Goal: Task Accomplishment & Management: Use online tool/utility

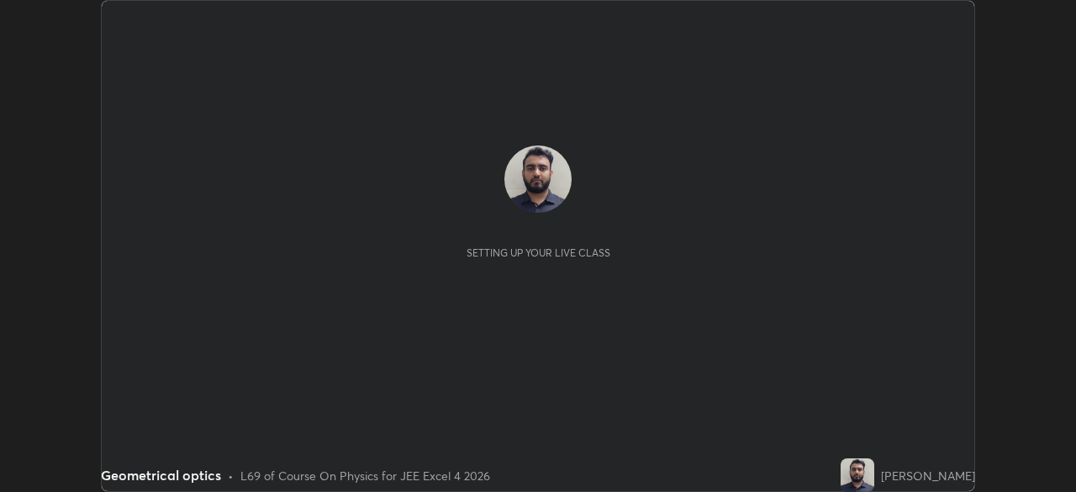
scroll to position [492, 1075]
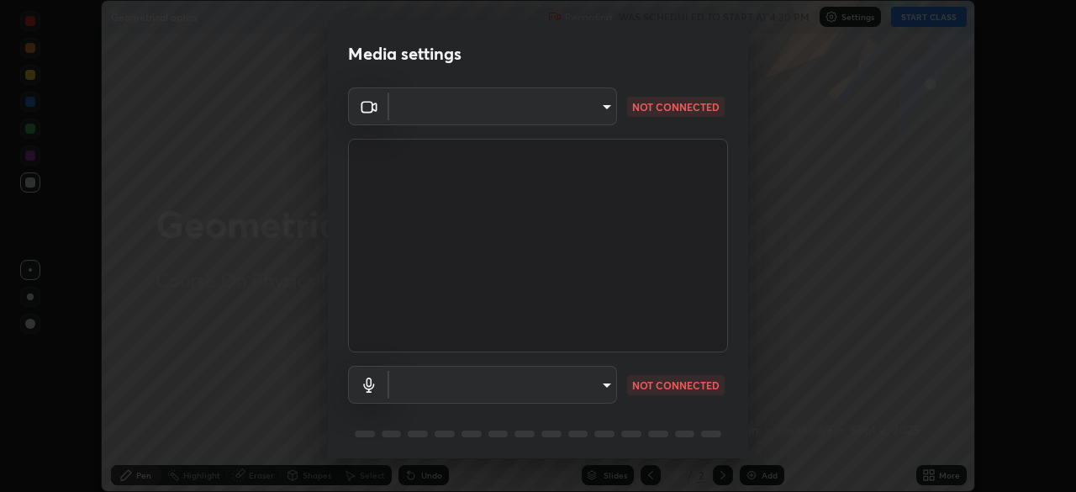
type input "f44939252cec670a7c81aafead478e6b9f15b20a1b8f1ae8dba2619045631b1c"
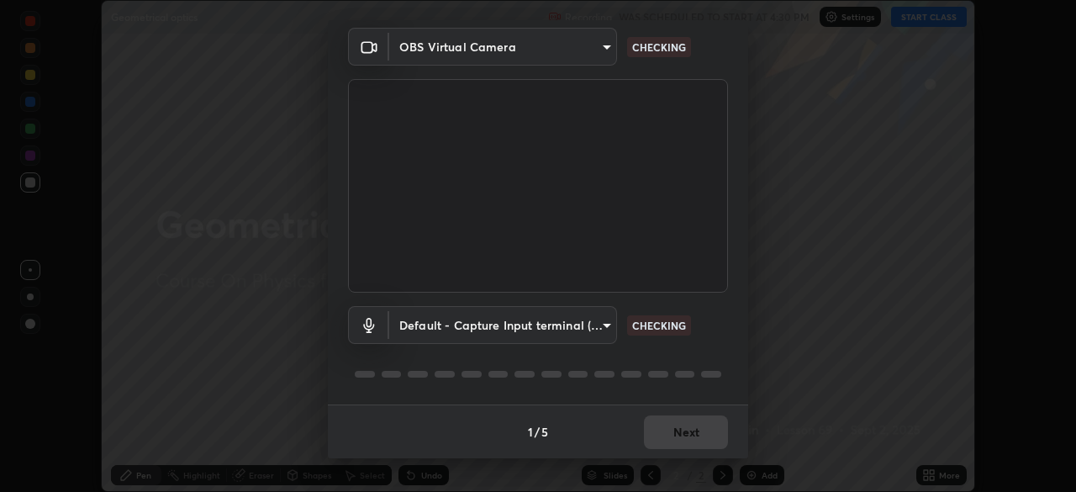
click at [524, 327] on body "Erase all Geometrical optics Recording WAS SCHEDULED TO START AT 4:30 PM Settin…" at bounding box center [538, 246] width 1076 height 492
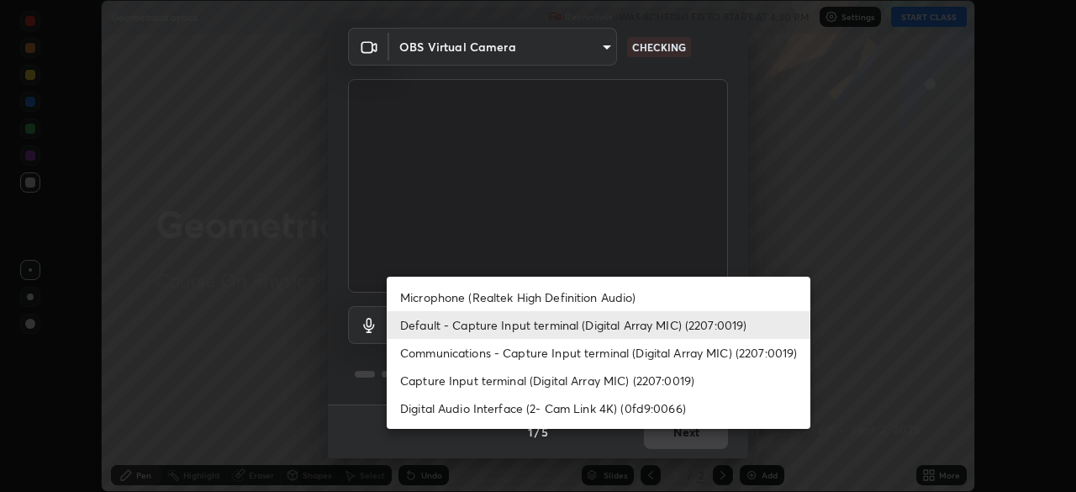
click at [498, 350] on li "Communications - Capture Input terminal (Digital Array MIC) (2207:0019)" at bounding box center [599, 353] width 424 height 28
type input "communications"
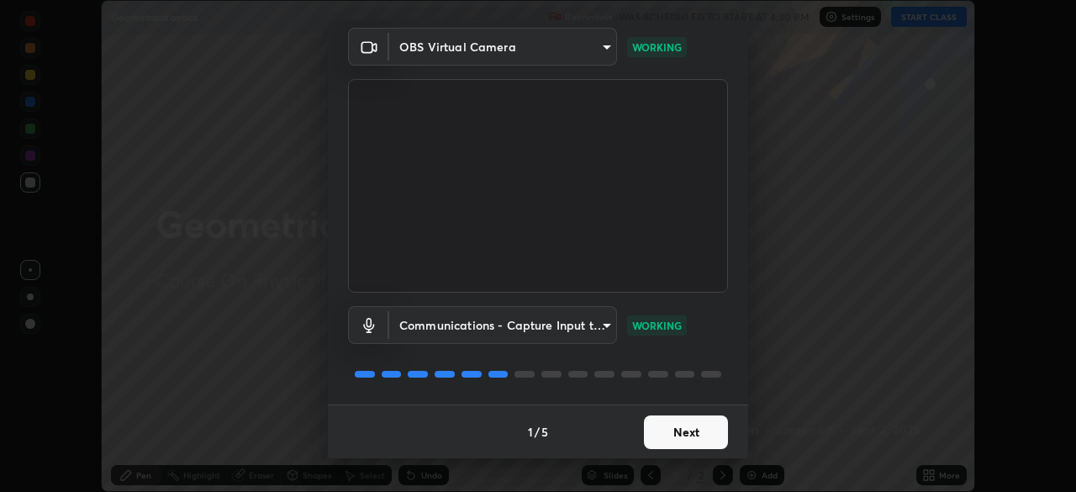
click at [660, 424] on button "Next" at bounding box center [686, 432] width 84 height 34
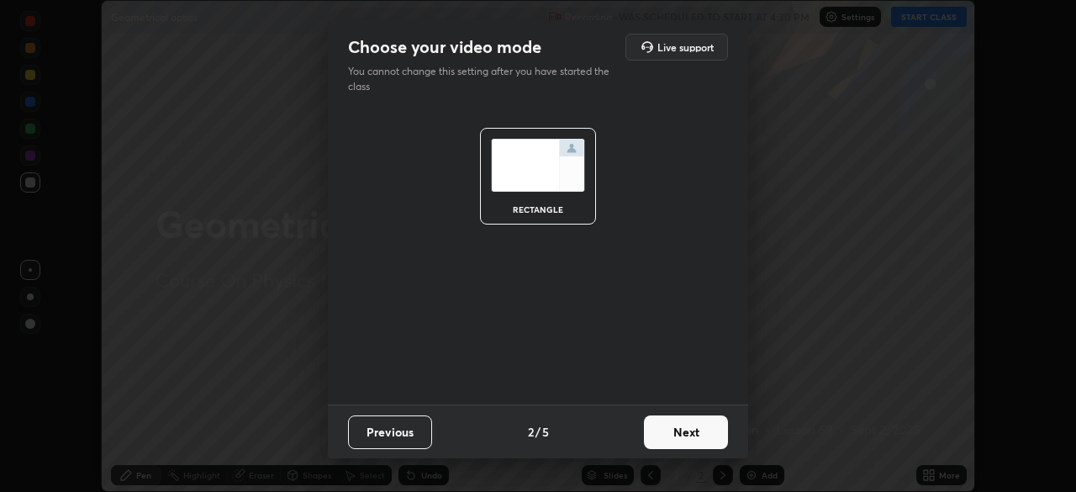
scroll to position [0, 0]
click at [680, 432] on button "Next" at bounding box center [686, 432] width 84 height 34
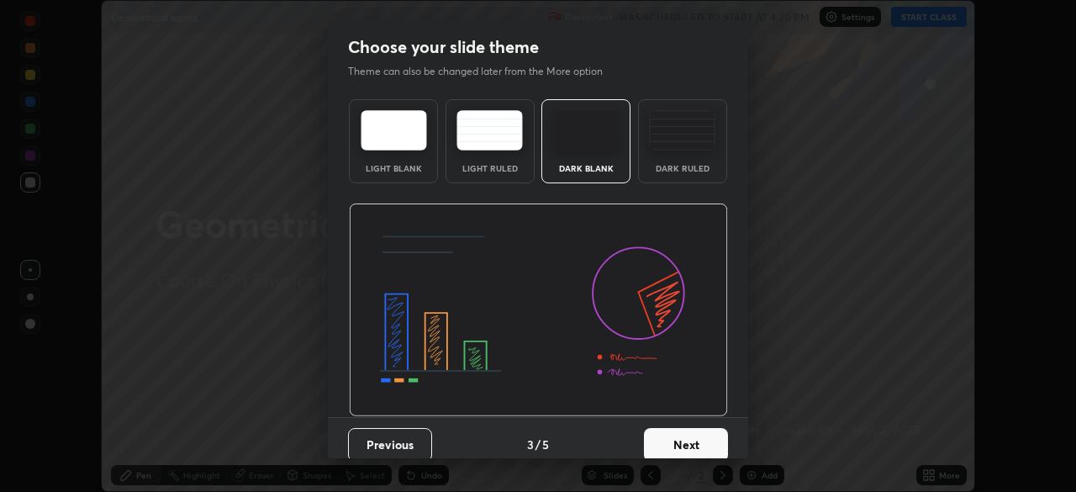
click at [690, 440] on button "Next" at bounding box center [686, 445] width 84 height 34
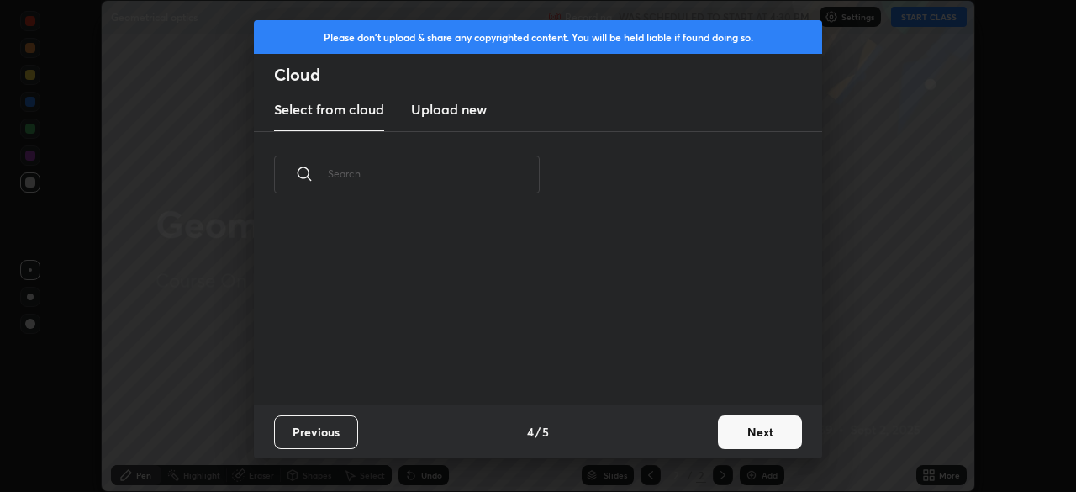
click at [734, 435] on button "Next" at bounding box center [760, 432] width 84 height 34
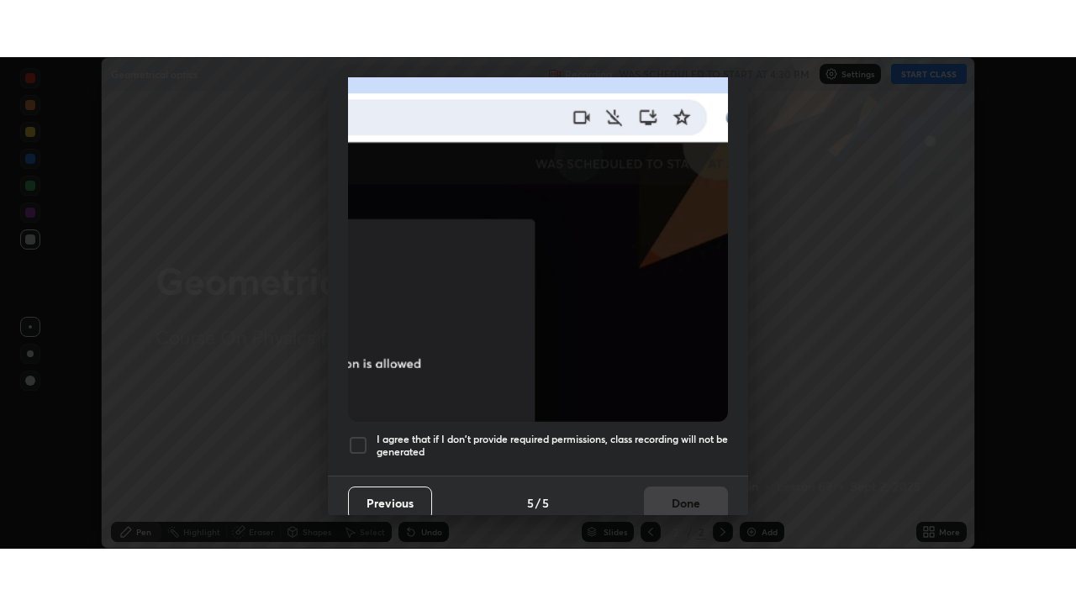
scroll to position [402, 0]
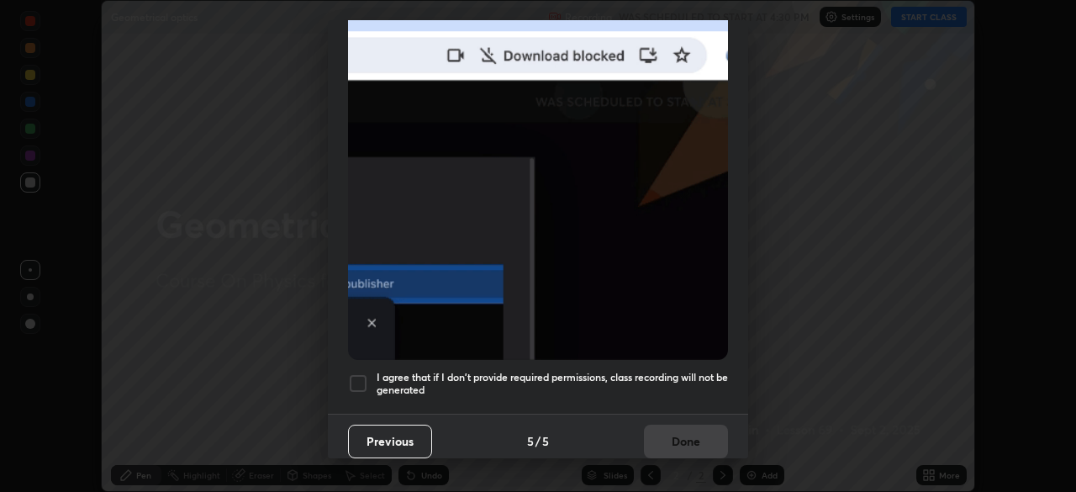
click at [359, 373] on div at bounding box center [358, 383] width 20 height 20
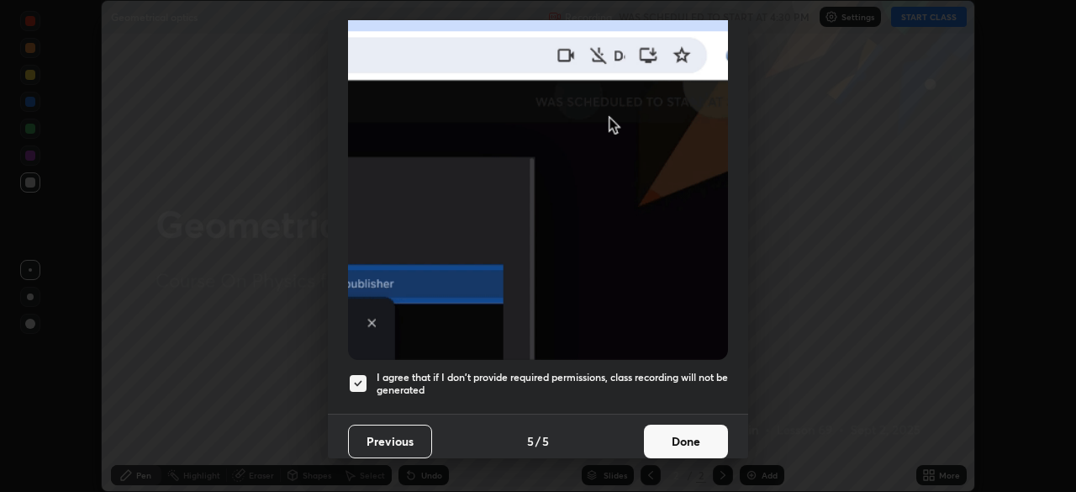
click at [669, 433] on button "Done" at bounding box center [686, 441] width 84 height 34
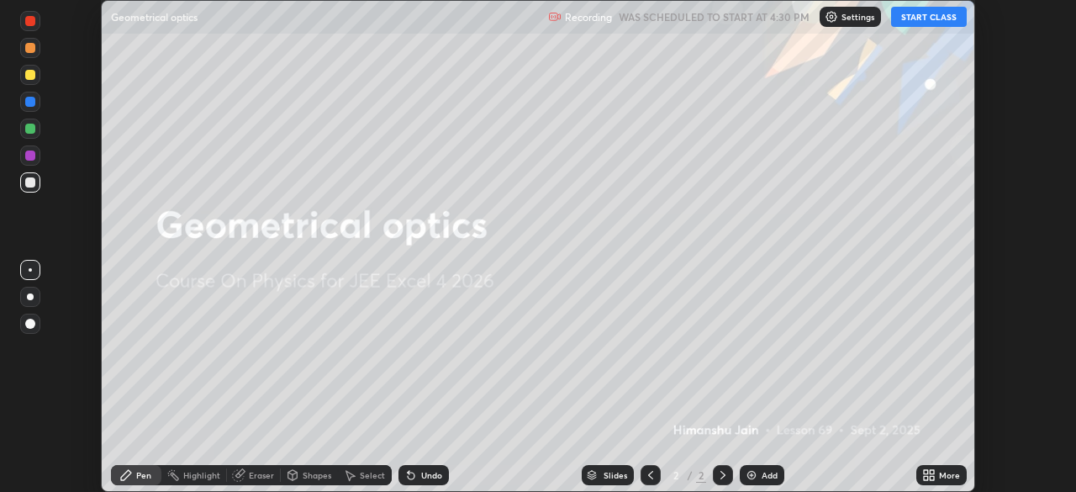
click at [925, 477] on icon at bounding box center [926, 478] width 4 height 4
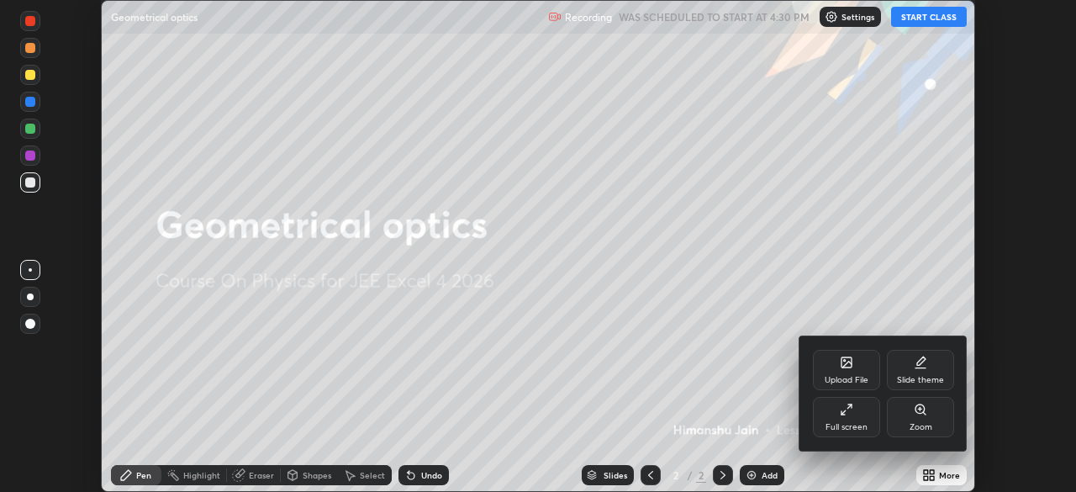
click at [838, 418] on div "Full screen" at bounding box center [846, 417] width 67 height 40
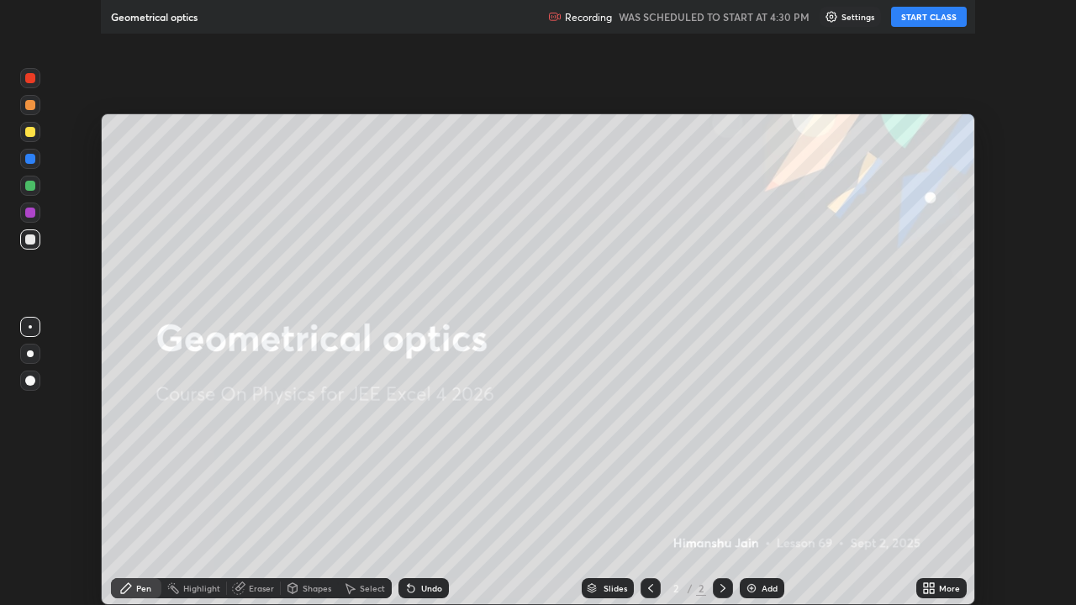
scroll to position [605, 1076]
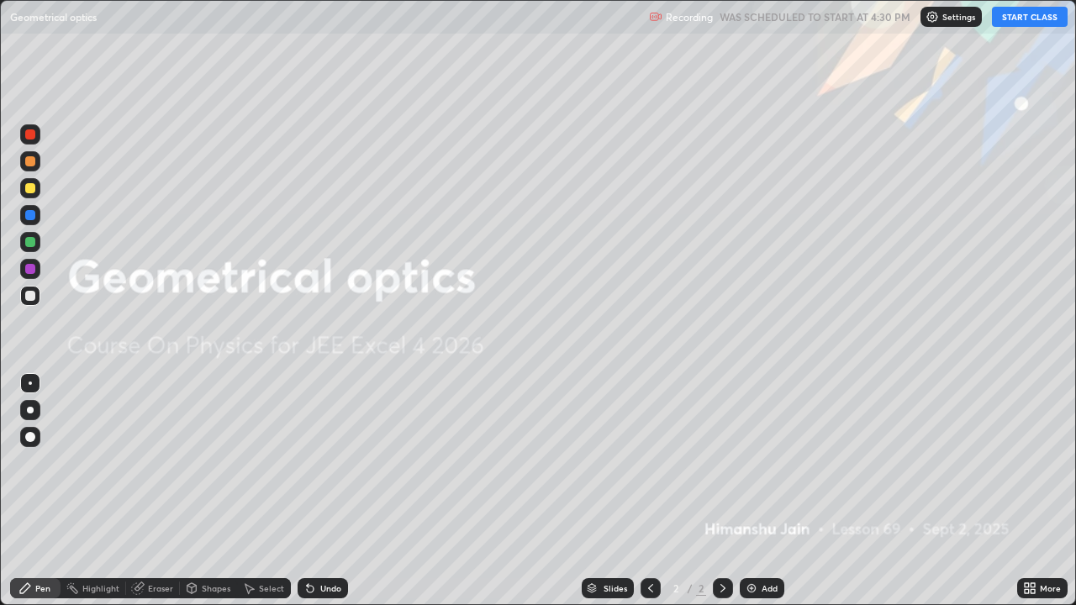
click at [1017, 14] on button "START CLASS" at bounding box center [1030, 17] width 76 height 20
click at [762, 491] on div "Add" at bounding box center [762, 588] width 45 height 20
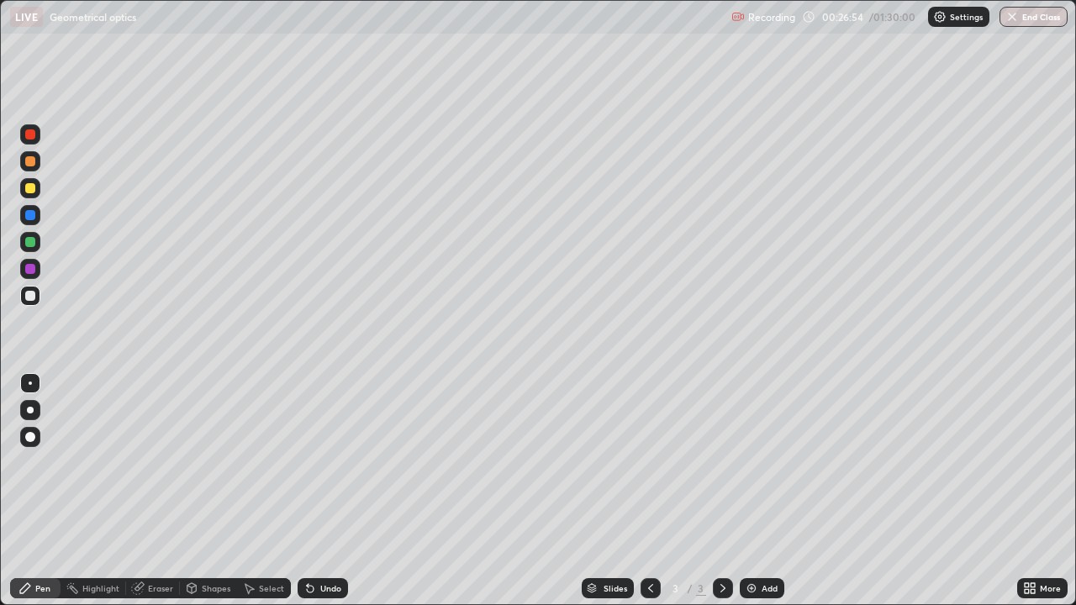
click at [772, 491] on div "Add" at bounding box center [762, 588] width 45 height 20
click at [218, 491] on div "Shapes" at bounding box center [216, 588] width 29 height 8
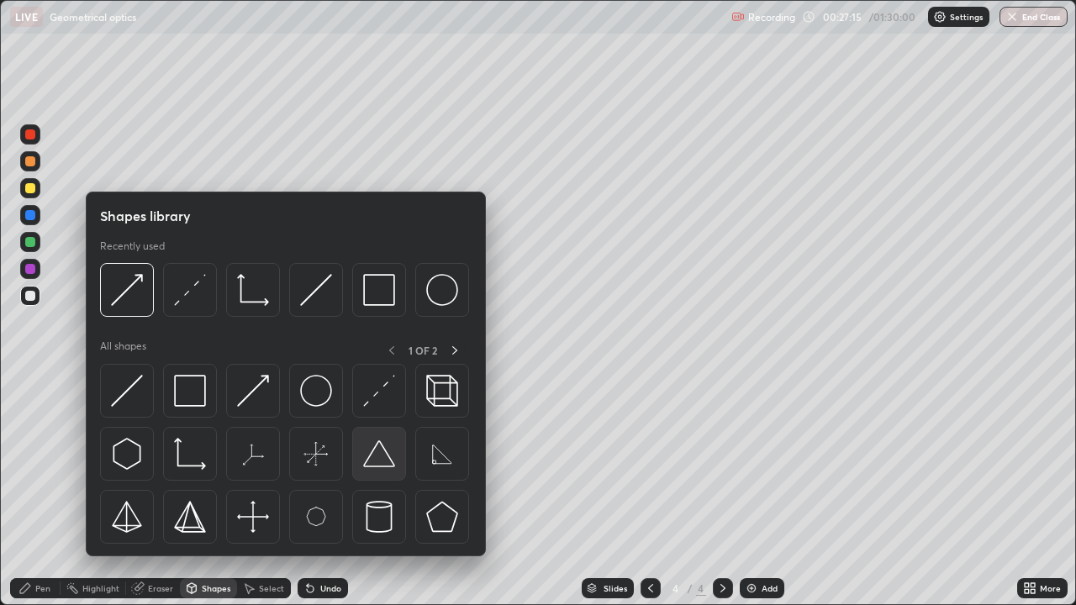
click at [390, 468] on img at bounding box center [379, 454] width 32 height 32
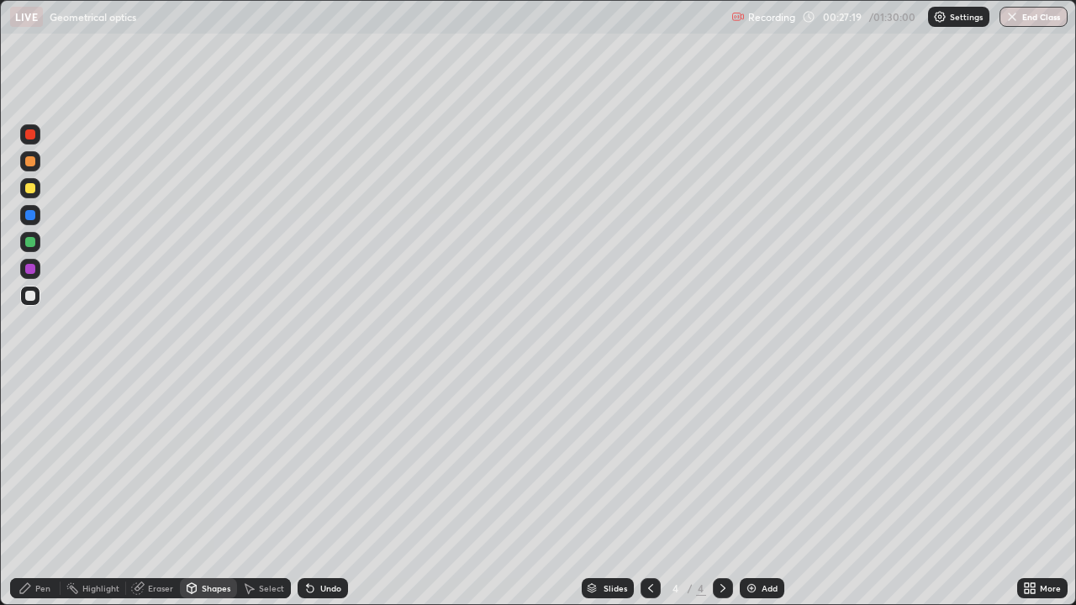
click at [208, 491] on div "Shapes" at bounding box center [216, 588] width 29 height 8
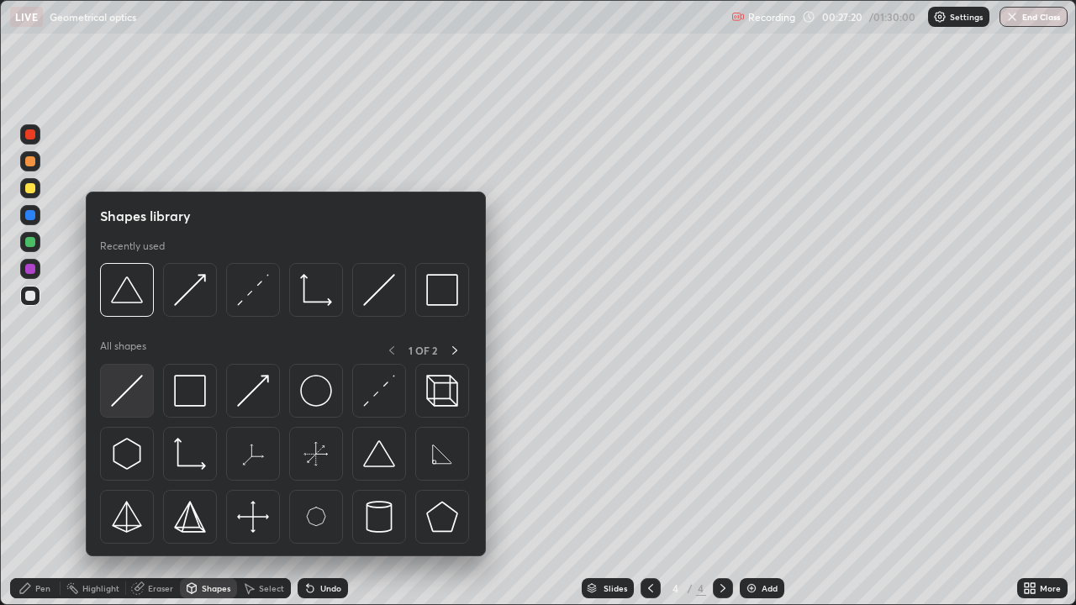
click at [138, 391] on img at bounding box center [127, 391] width 32 height 32
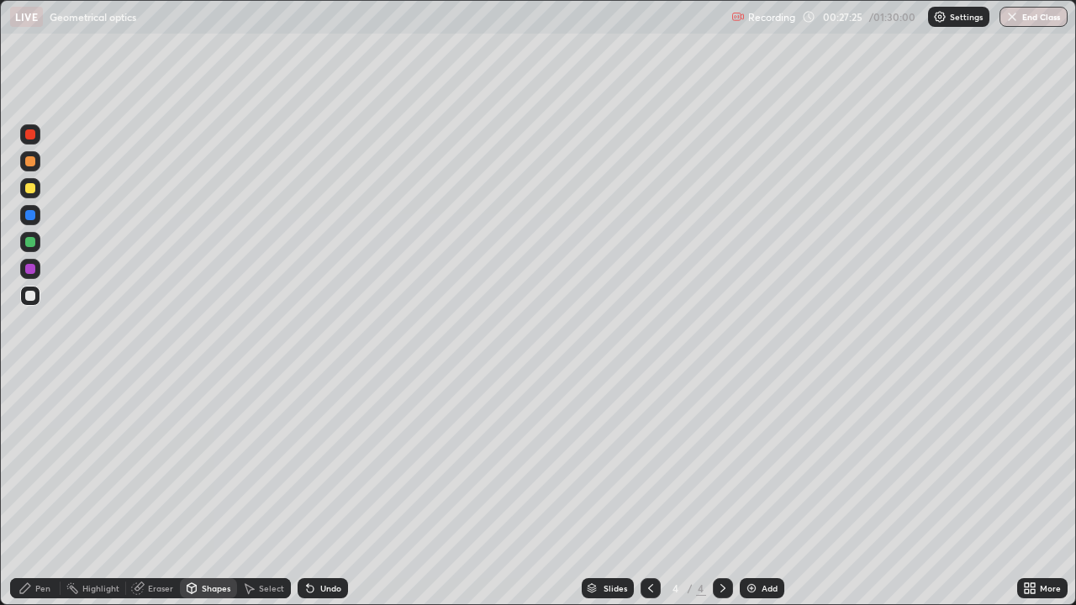
click at [161, 491] on div "Eraser" at bounding box center [160, 588] width 25 height 8
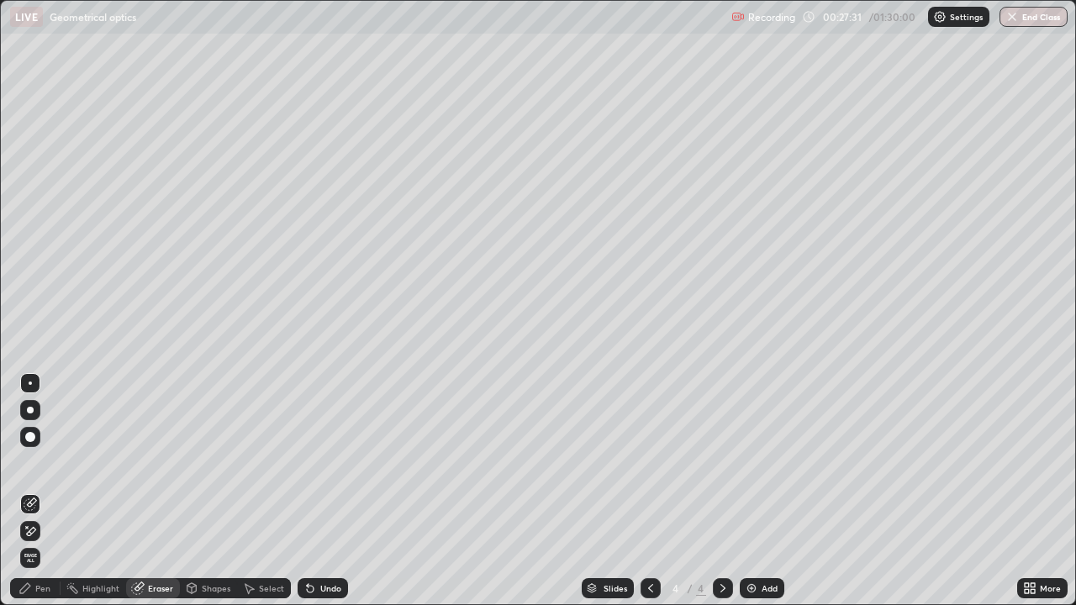
click at [211, 491] on div "Shapes" at bounding box center [216, 588] width 29 height 8
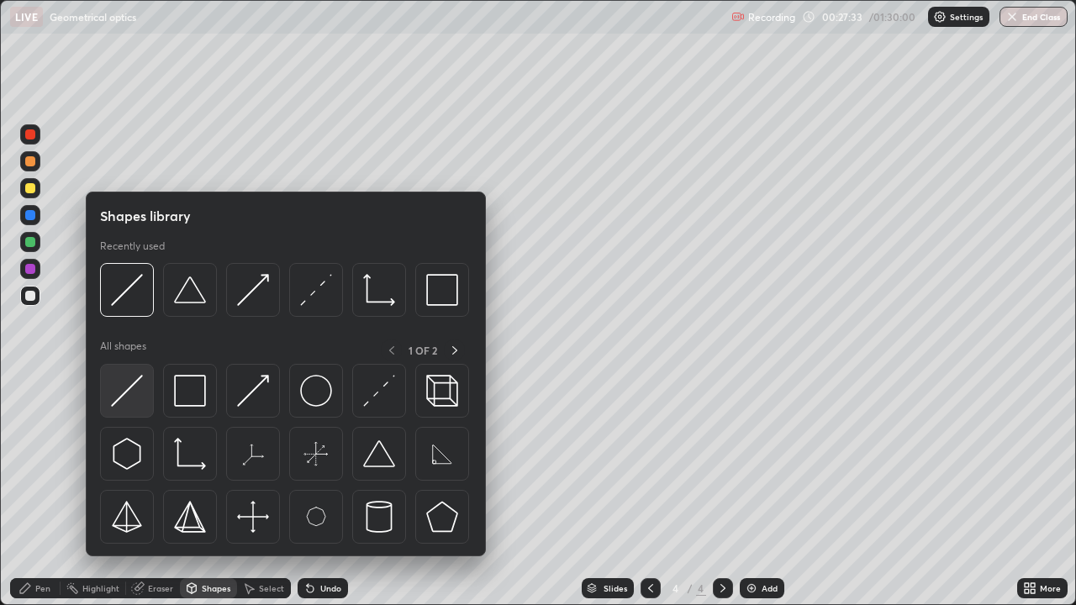
click at [130, 398] on img at bounding box center [127, 391] width 32 height 32
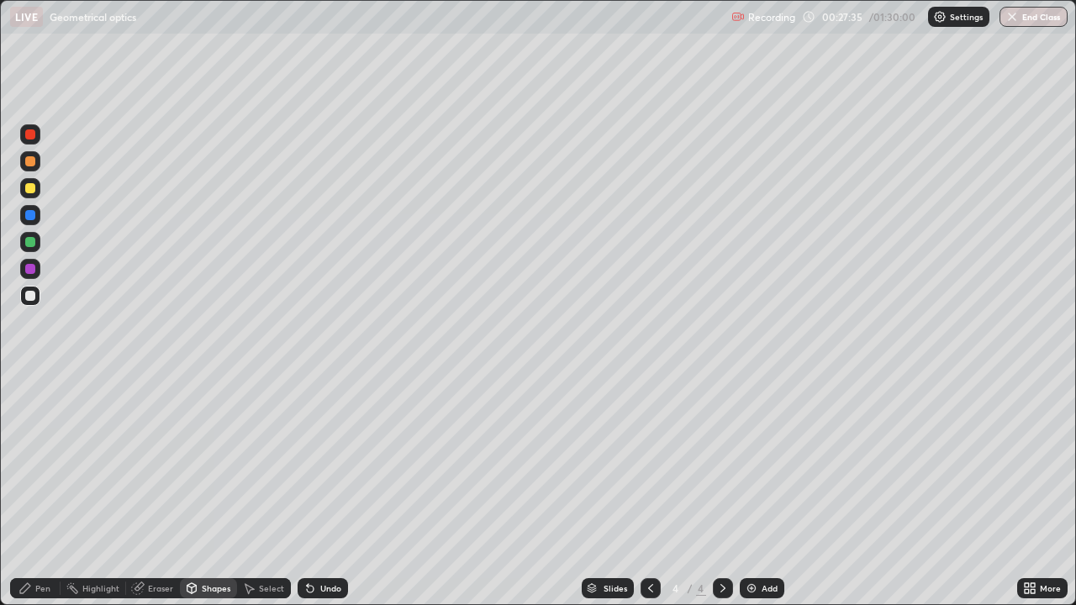
click at [35, 144] on div at bounding box center [30, 134] width 20 height 20
click at [30, 189] on div at bounding box center [30, 188] width 10 height 10
click at [326, 491] on div "Undo" at bounding box center [330, 588] width 21 height 8
click at [31, 215] on div at bounding box center [30, 215] width 10 height 10
click at [40, 491] on div "Pen" at bounding box center [42, 588] width 15 height 8
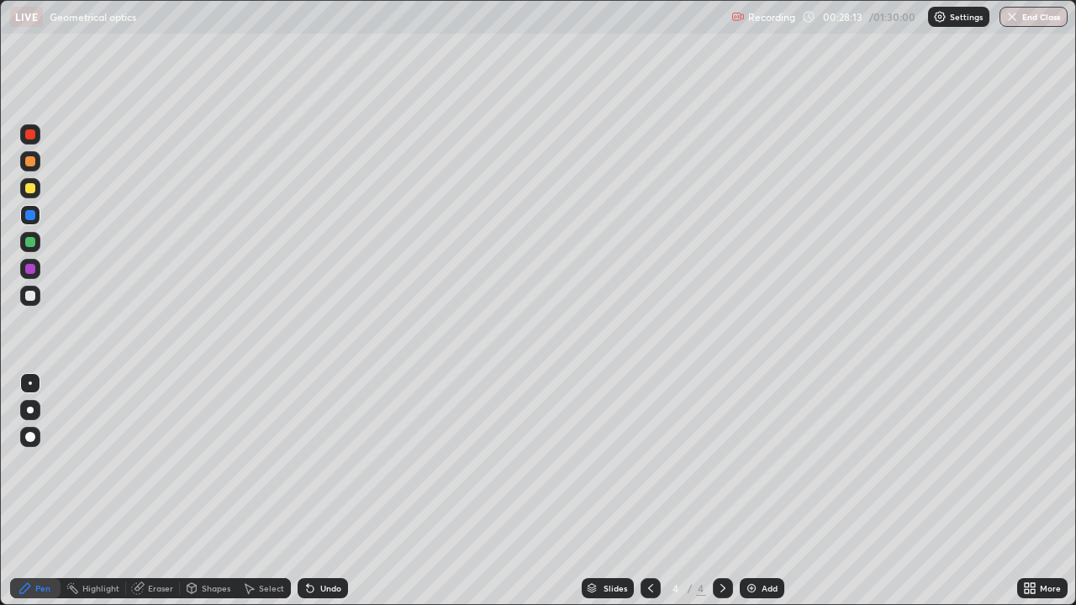
click at [32, 194] on div at bounding box center [30, 188] width 20 height 20
click at [37, 138] on div at bounding box center [30, 134] width 20 height 20
click at [34, 298] on div at bounding box center [30, 296] width 10 height 10
click at [335, 491] on div "Undo" at bounding box center [323, 588] width 50 height 20
click at [34, 137] on div at bounding box center [30, 134] width 10 height 10
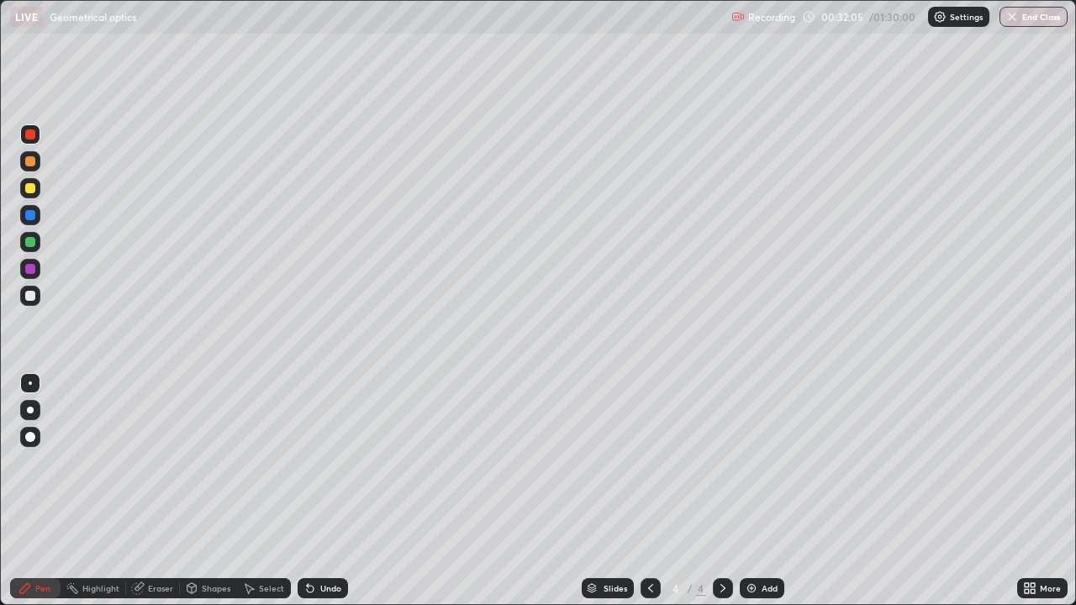
click at [34, 186] on div at bounding box center [30, 188] width 10 height 10
click at [40, 218] on div at bounding box center [30, 215] width 20 height 20
click at [29, 300] on div at bounding box center [30, 296] width 10 height 10
click at [276, 491] on div "Select" at bounding box center [271, 588] width 25 height 8
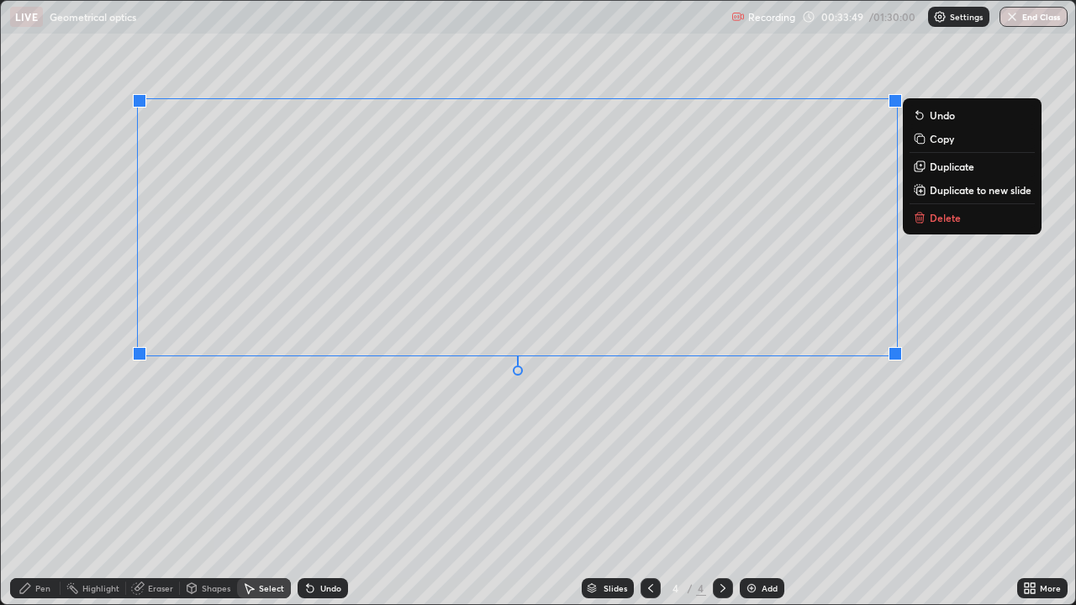
click at [740, 446] on div "0 ° Undo Copy Duplicate Duplicate to new slide Delete" at bounding box center [538, 302] width 1074 height 603
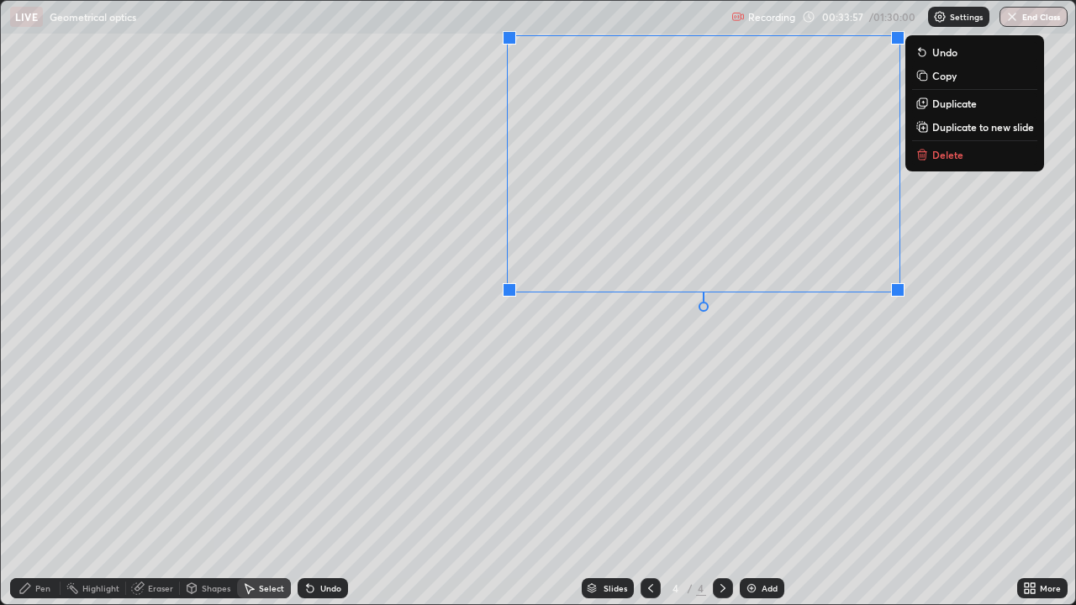
click at [650, 399] on div "0 ° Undo Copy Duplicate Duplicate to new slide Delete" at bounding box center [538, 302] width 1074 height 603
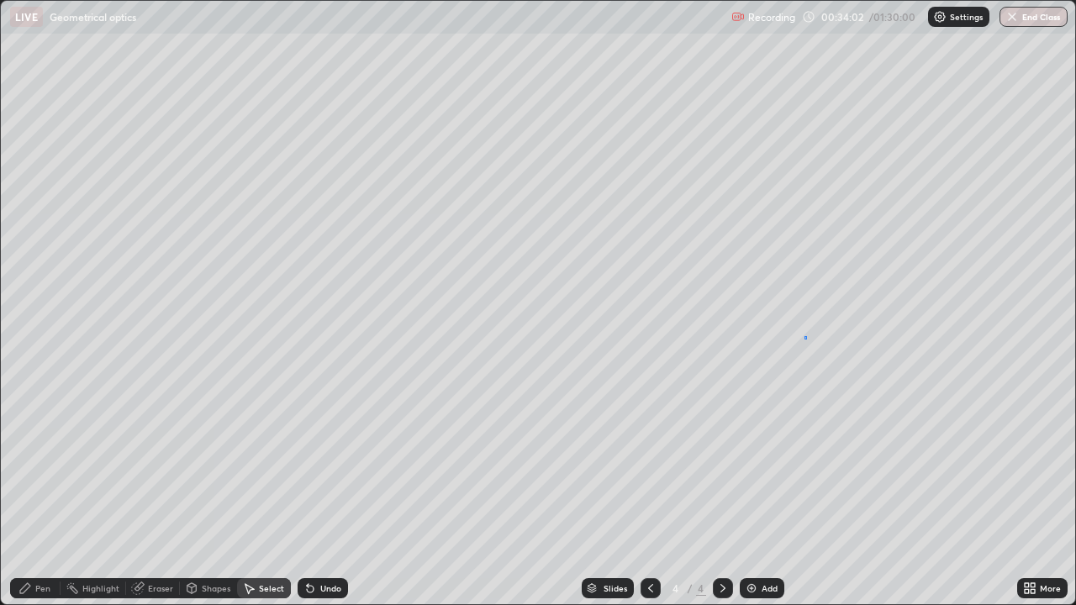
click at [806, 339] on div "0 ° Undo Copy Duplicate Duplicate to new slide Delete" at bounding box center [538, 302] width 1074 height 603
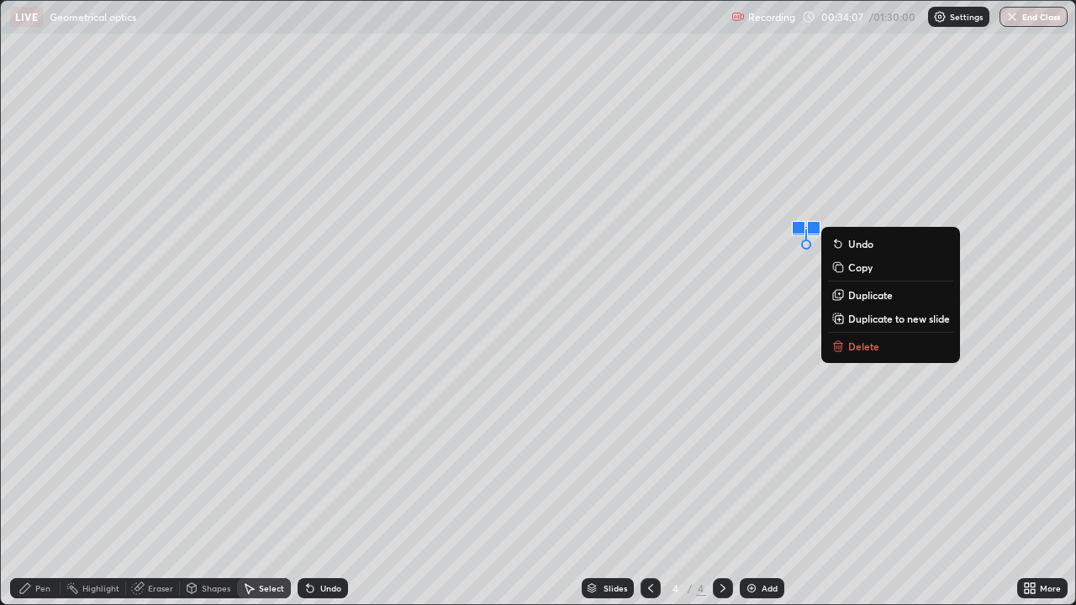
click at [43, 491] on div "Pen" at bounding box center [42, 588] width 15 height 8
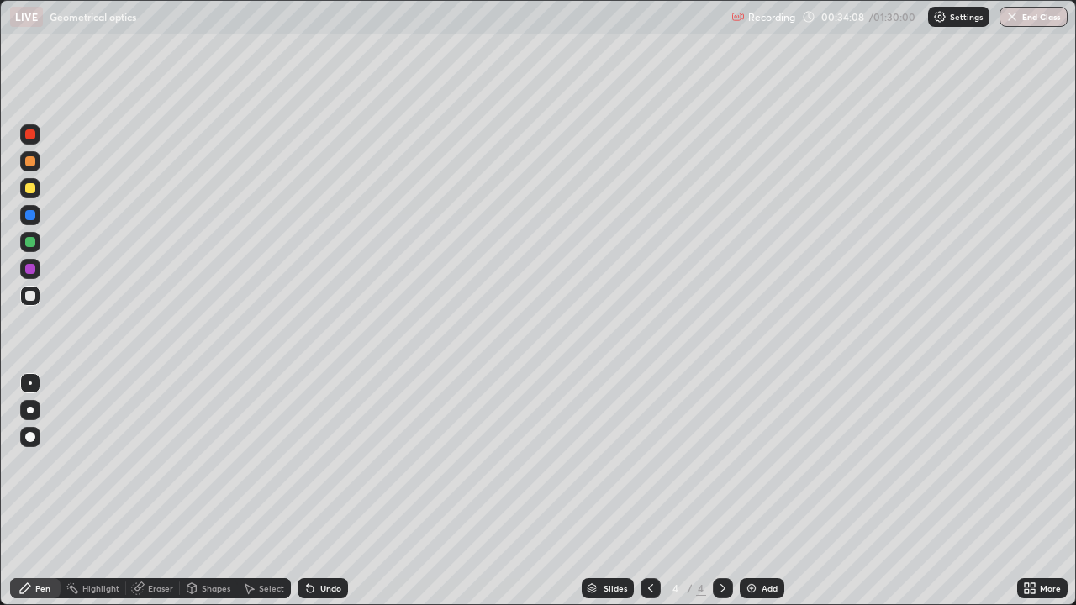
click at [33, 242] on div at bounding box center [30, 242] width 10 height 10
click at [333, 491] on div "Undo" at bounding box center [323, 588] width 50 height 20
click at [340, 491] on div "Undo" at bounding box center [323, 588] width 50 height 20
click at [342, 491] on div "Undo" at bounding box center [323, 588] width 50 height 20
click at [739, 491] on div "Slides 4 / 4 Add" at bounding box center [682, 588] width 669 height 34
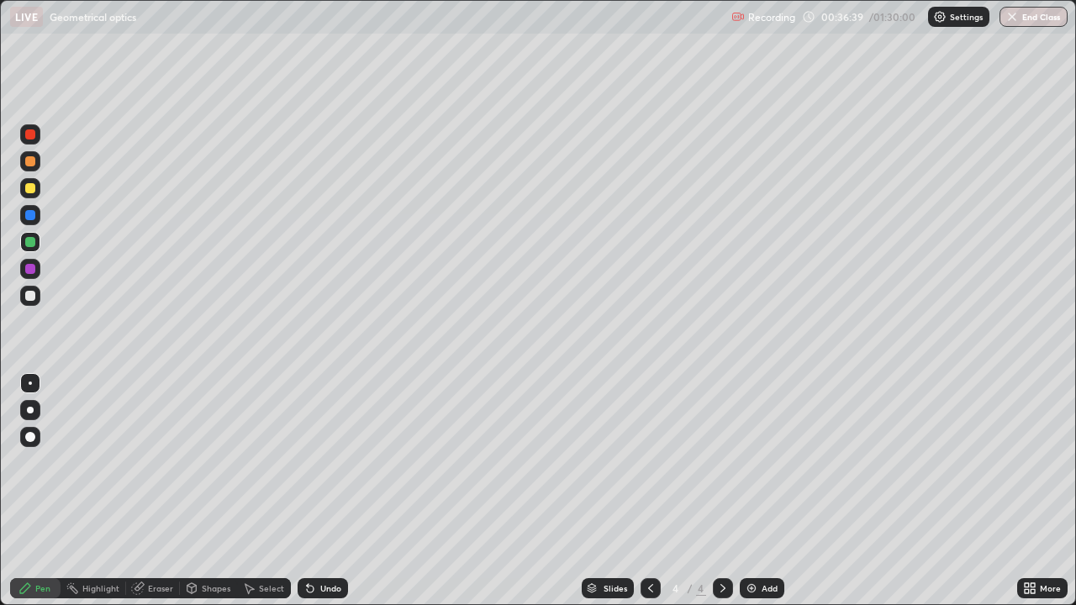
click at [765, 491] on div "Add" at bounding box center [762, 588] width 45 height 20
click at [757, 491] on div "Add" at bounding box center [762, 588] width 45 height 20
click at [329, 491] on div "Undo" at bounding box center [330, 588] width 21 height 8
click at [218, 491] on div "Shapes" at bounding box center [216, 588] width 29 height 8
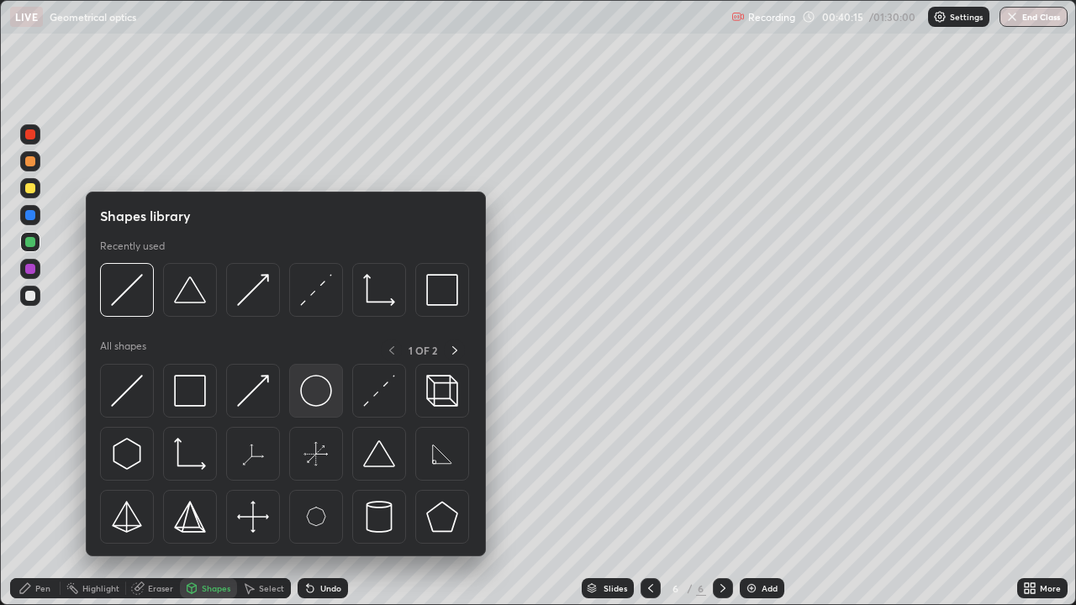
click at [322, 402] on img at bounding box center [316, 391] width 32 height 32
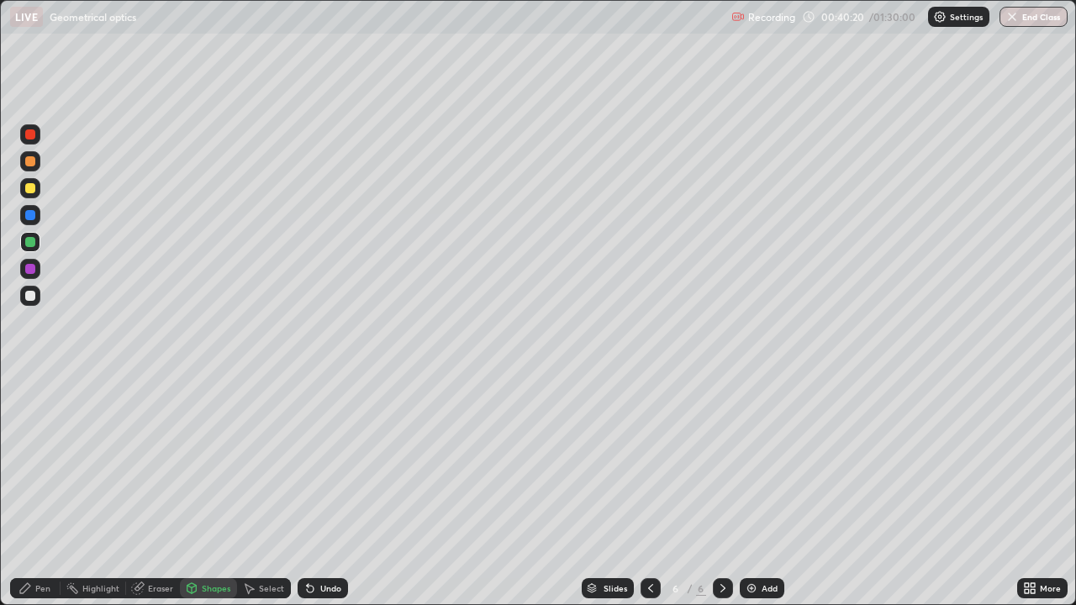
click at [326, 491] on div "Undo" at bounding box center [330, 588] width 21 height 8
click at [160, 491] on div "Eraser" at bounding box center [153, 588] width 54 height 20
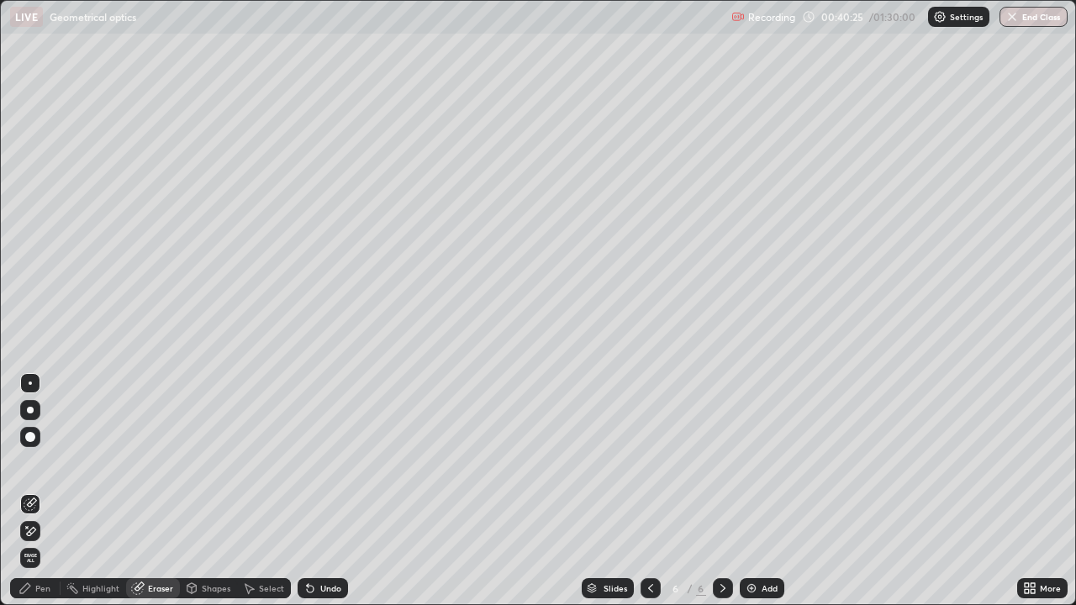
click at [217, 491] on div "Shapes" at bounding box center [216, 588] width 29 height 8
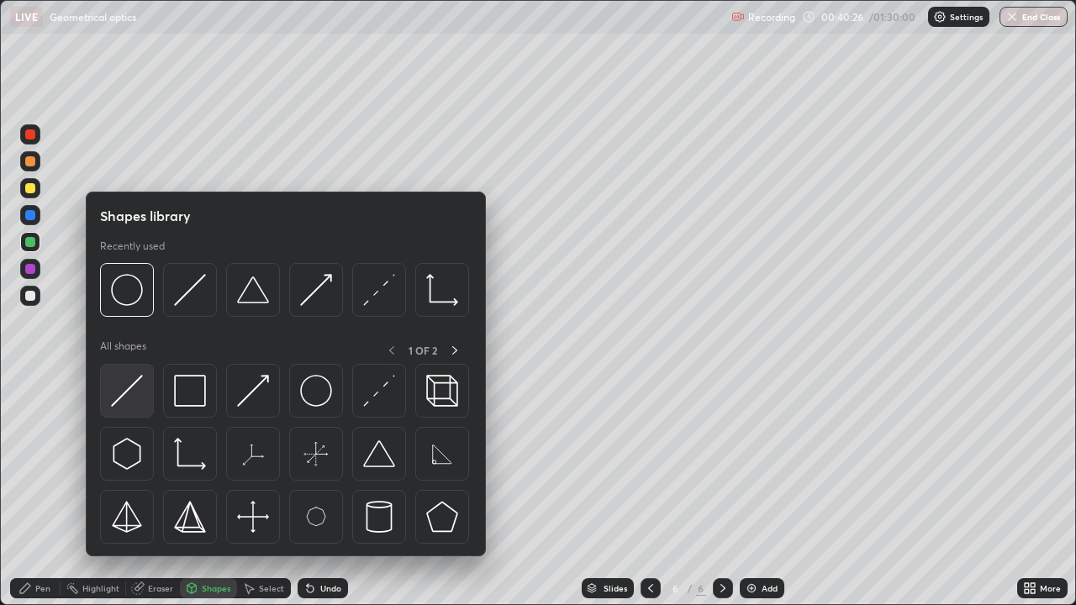
click at [134, 392] on img at bounding box center [127, 391] width 32 height 32
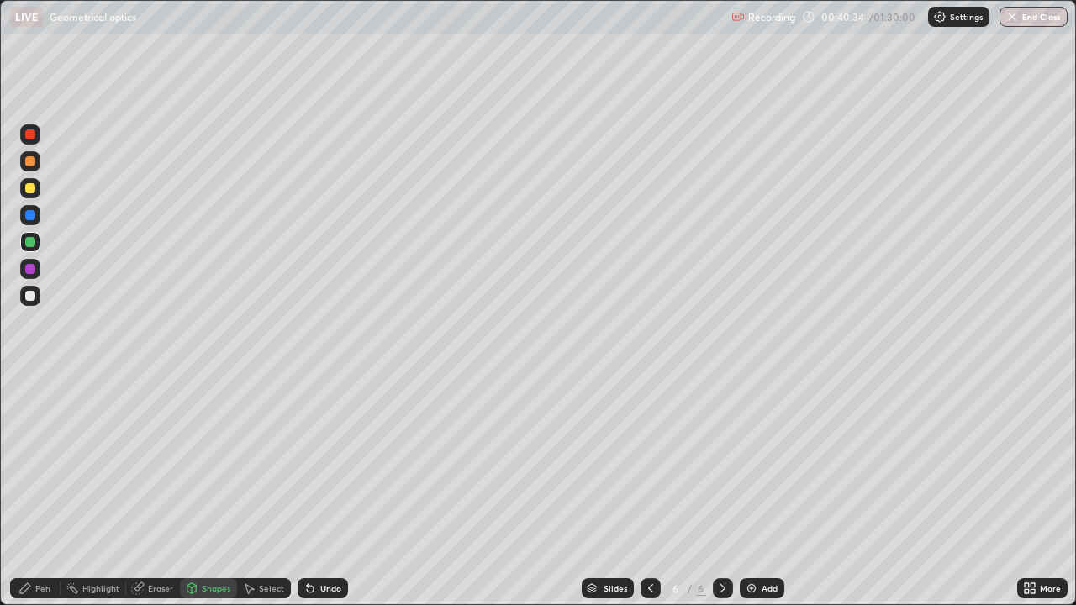
click at [208, 491] on div "Shapes" at bounding box center [216, 588] width 29 height 8
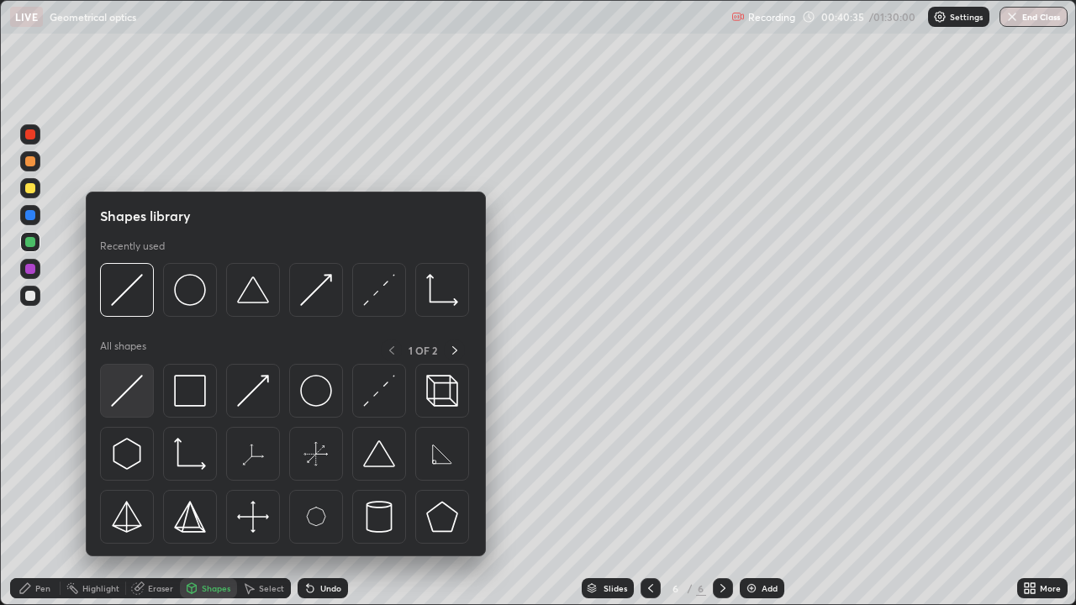
click at [129, 405] on img at bounding box center [127, 391] width 32 height 32
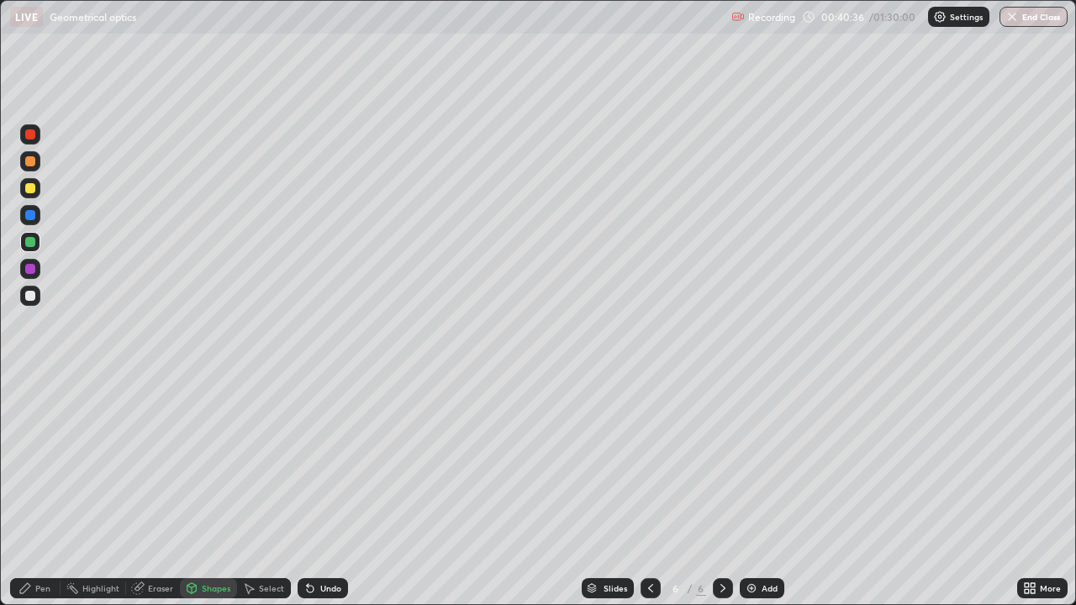
click at [39, 297] on div at bounding box center [30, 296] width 20 height 20
click at [326, 491] on div "Undo" at bounding box center [330, 588] width 21 height 8
click at [219, 491] on div "Shapes" at bounding box center [216, 588] width 29 height 8
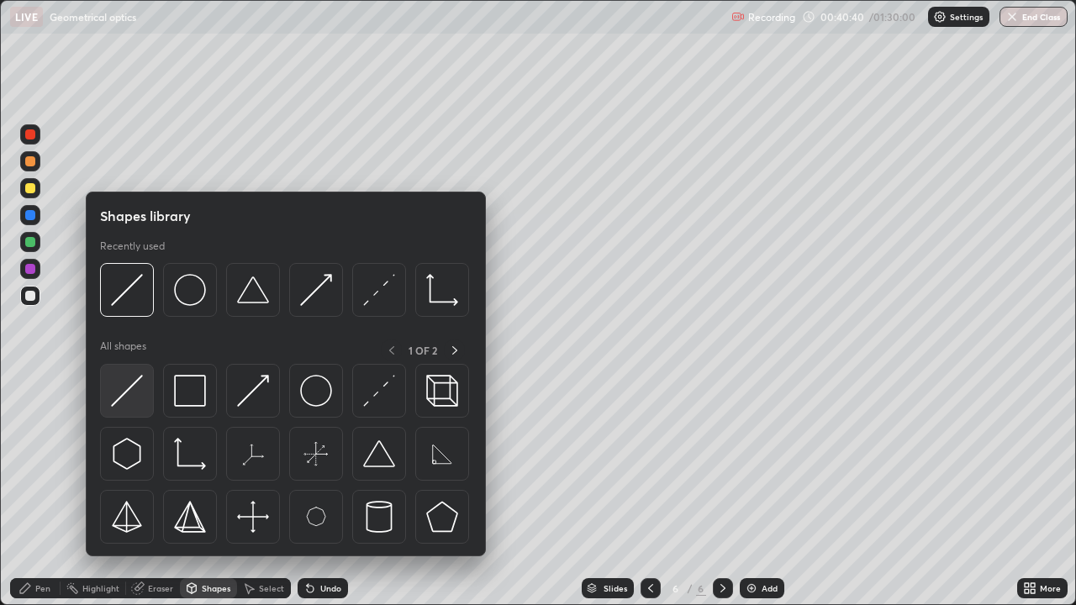
click at [133, 397] on img at bounding box center [127, 391] width 32 height 32
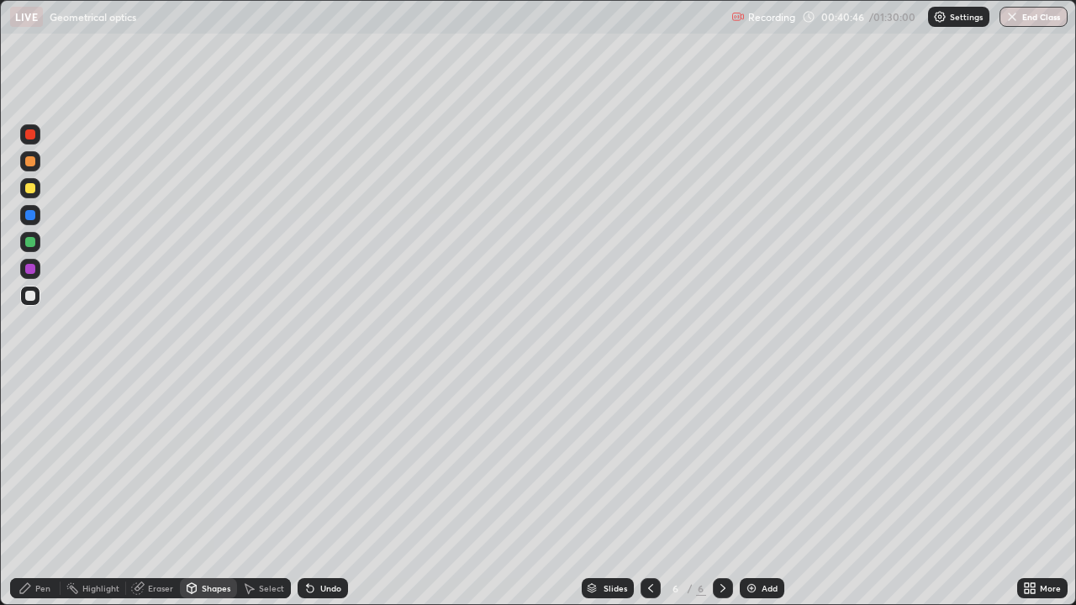
click at [217, 491] on div "Shapes" at bounding box center [216, 588] width 29 height 8
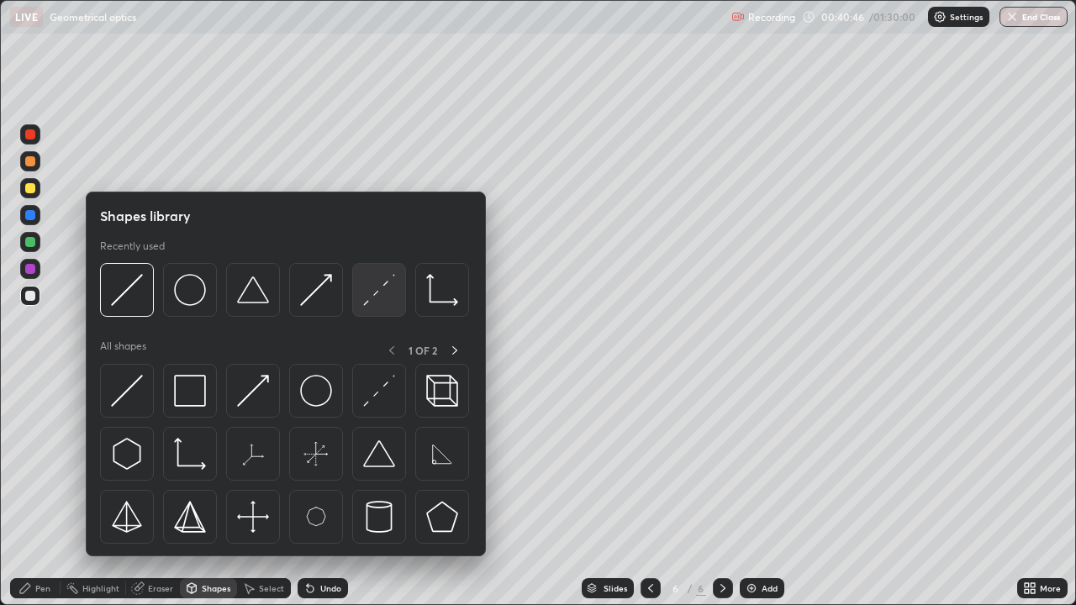
click at [374, 298] on img at bounding box center [379, 290] width 32 height 32
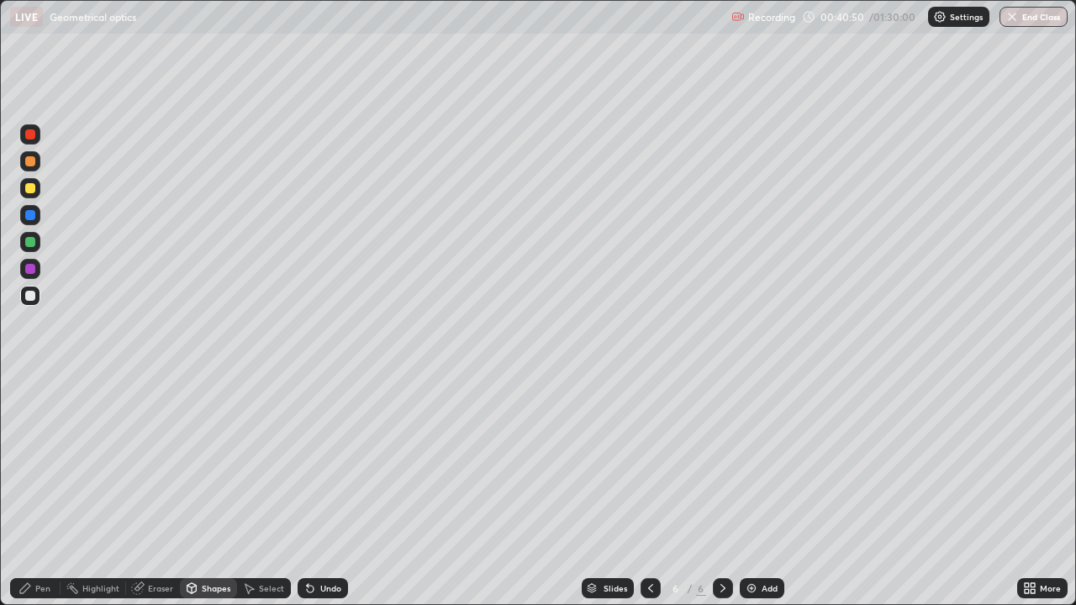
click at [40, 491] on div "Pen" at bounding box center [42, 588] width 15 height 8
click at [219, 491] on div "Shapes" at bounding box center [216, 588] width 29 height 8
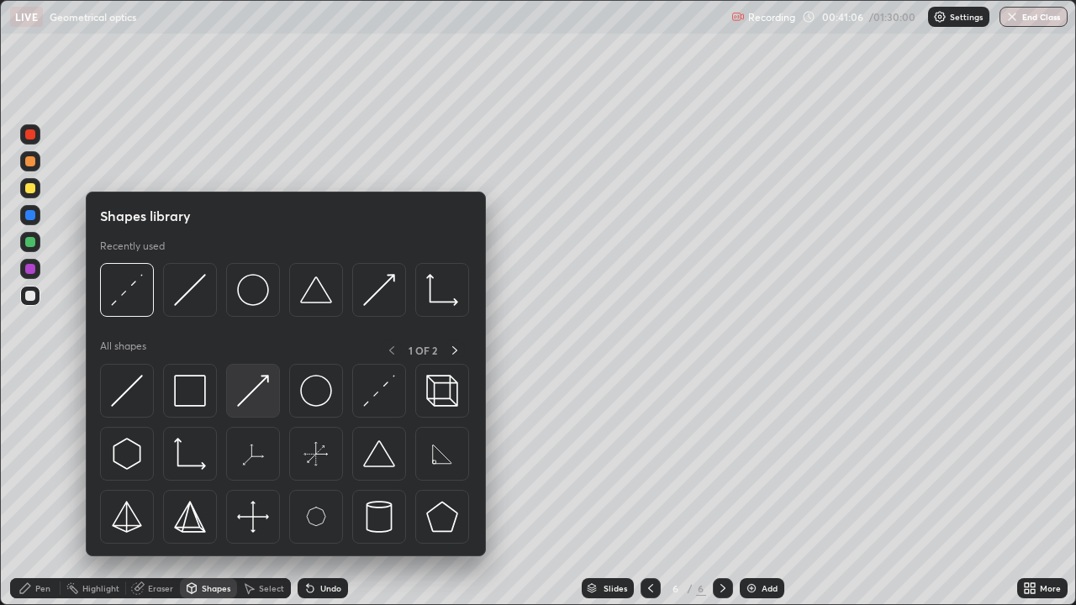
click at [259, 390] on img at bounding box center [253, 391] width 32 height 32
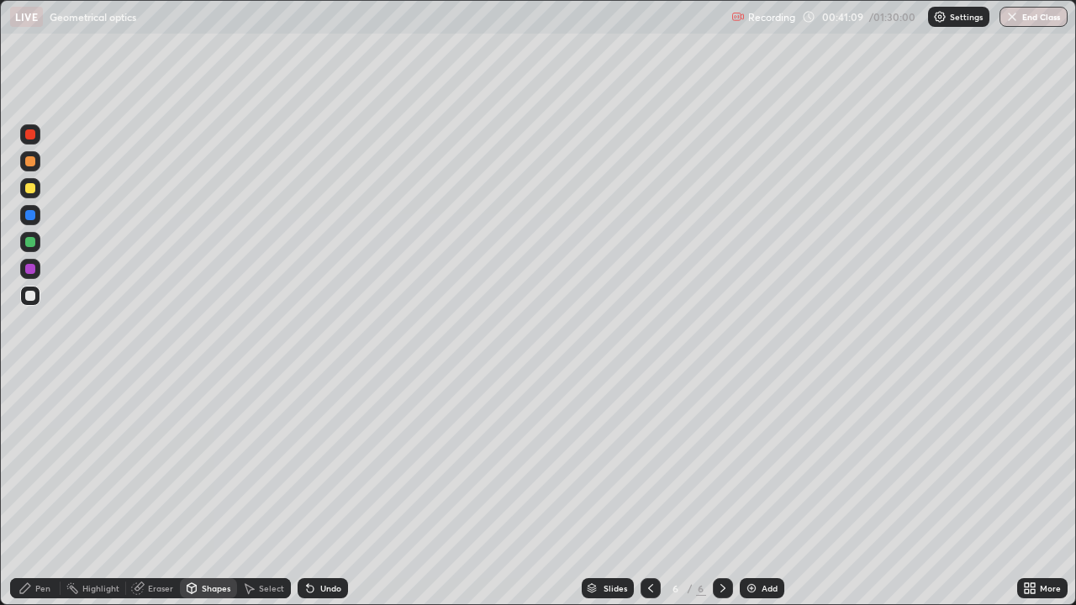
click at [49, 491] on div "Pen" at bounding box center [35, 588] width 50 height 20
click at [209, 491] on div "Shapes" at bounding box center [216, 588] width 29 height 8
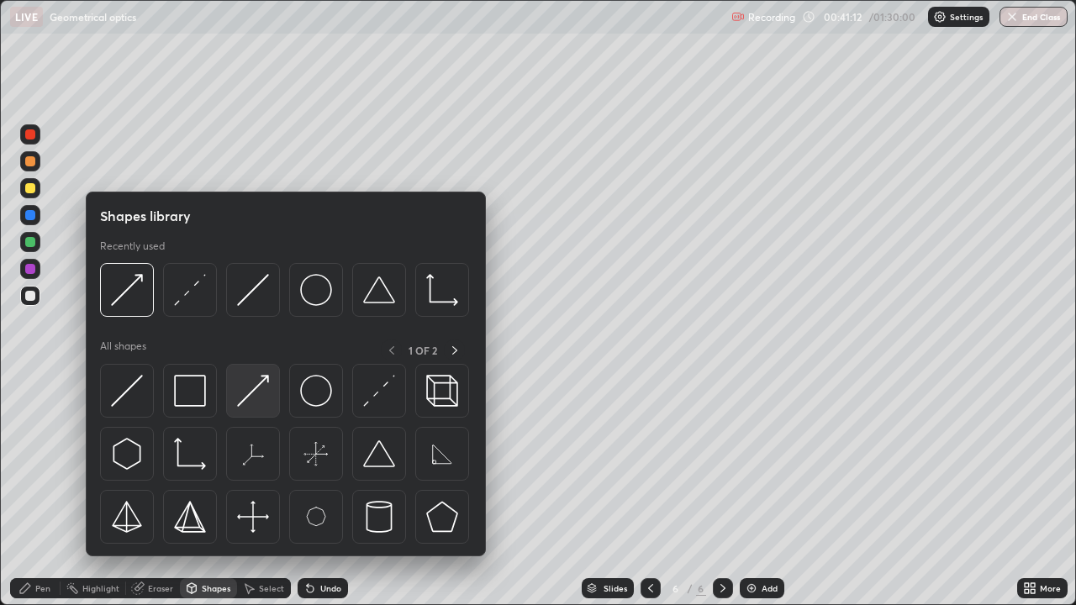
click at [243, 396] on img at bounding box center [253, 391] width 32 height 32
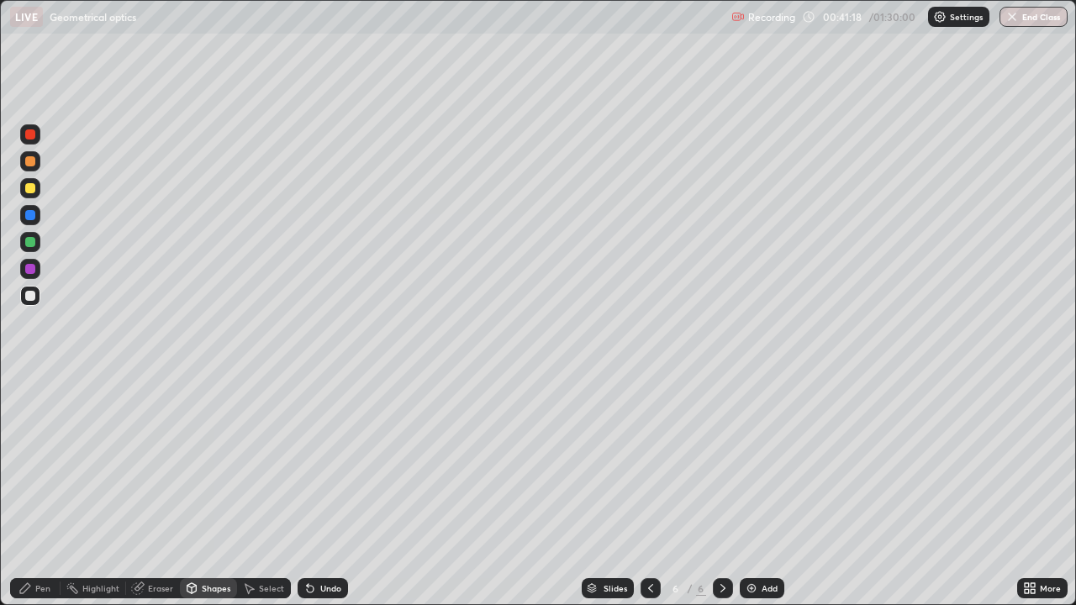
click at [45, 491] on div "Pen" at bounding box center [42, 588] width 15 height 8
click at [766, 491] on div "Add" at bounding box center [769, 588] width 16 height 8
click at [222, 491] on div "Shapes" at bounding box center [216, 588] width 29 height 8
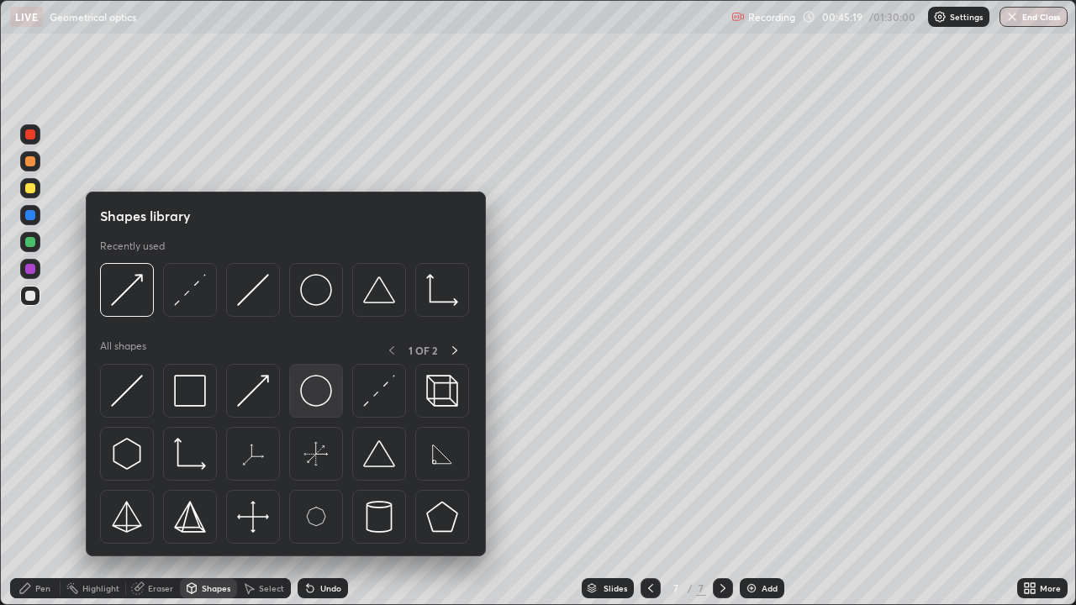
click at [327, 403] on img at bounding box center [316, 391] width 32 height 32
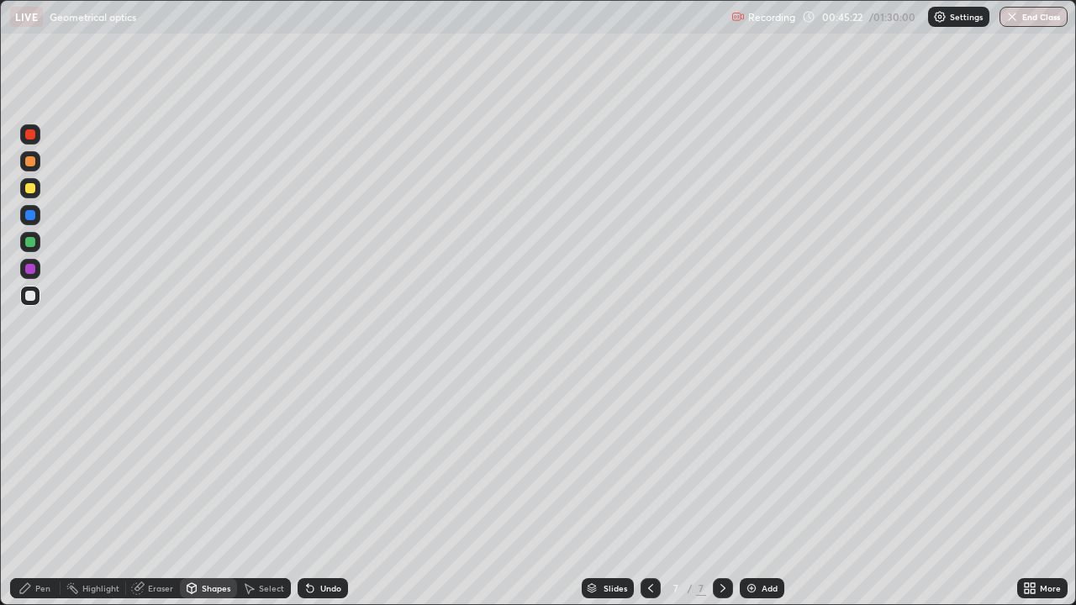
click at [155, 491] on div "Eraser" at bounding box center [160, 588] width 25 height 8
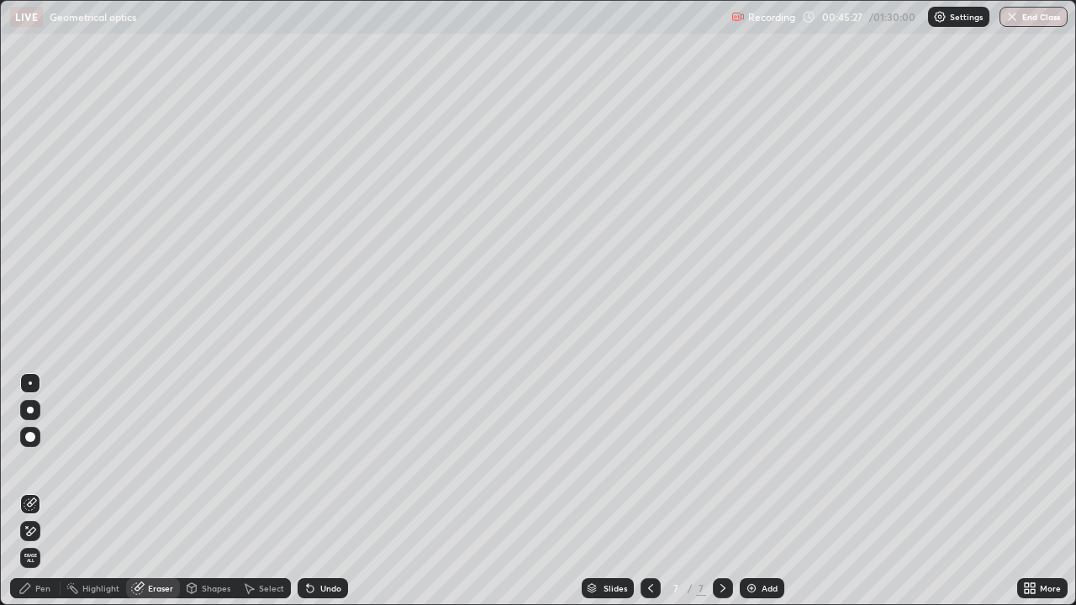
click at [219, 491] on div "Shapes" at bounding box center [216, 588] width 29 height 8
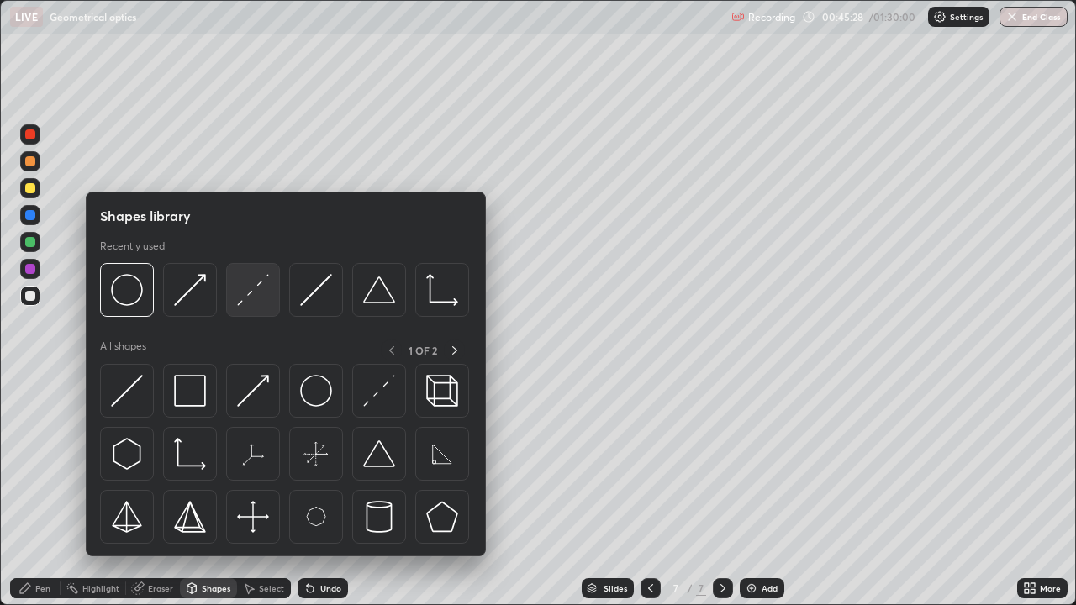
click at [255, 296] on img at bounding box center [253, 290] width 32 height 32
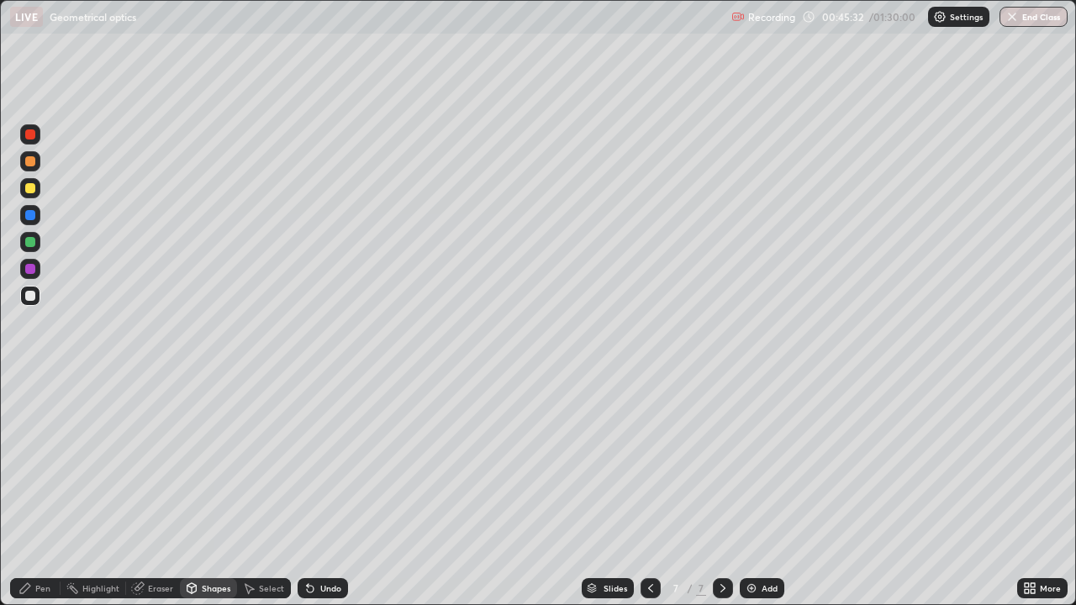
click at [224, 491] on div "Shapes" at bounding box center [216, 588] width 29 height 8
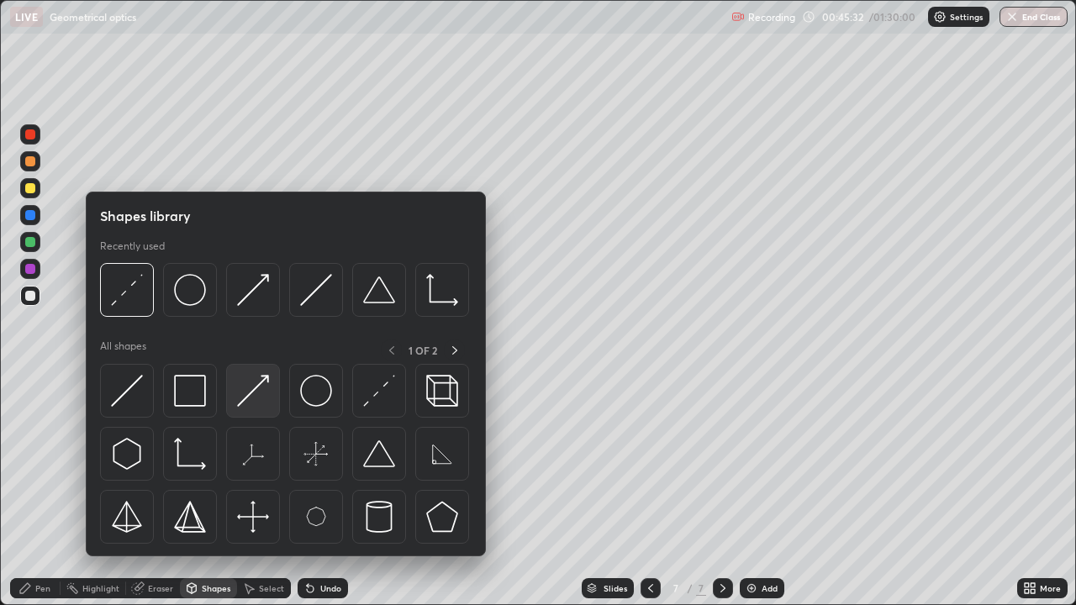
click at [258, 394] on img at bounding box center [253, 391] width 32 height 32
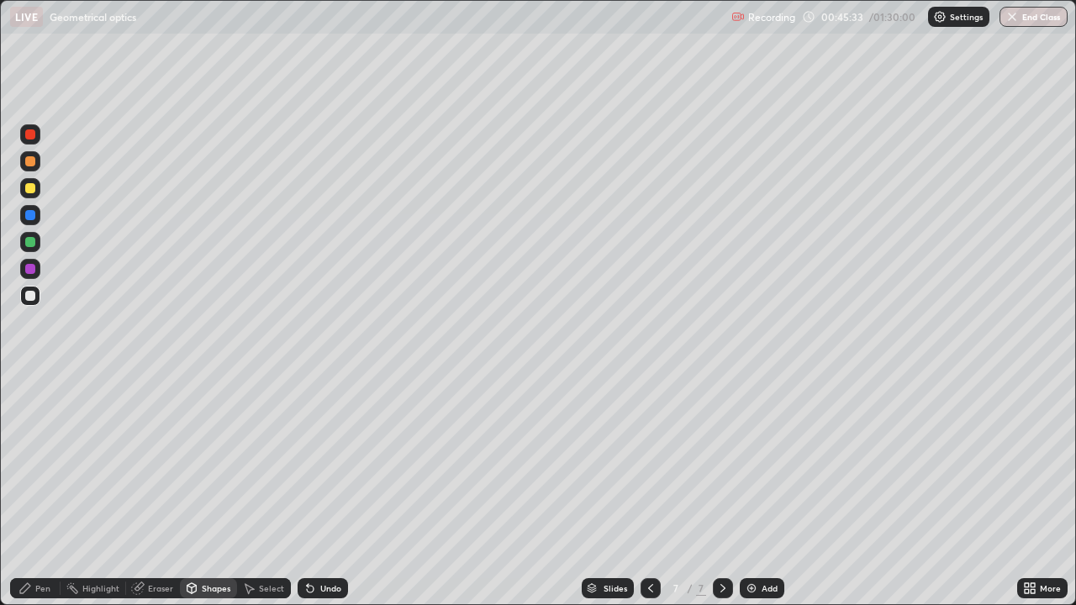
click at [31, 242] on div at bounding box center [30, 242] width 10 height 10
click at [50, 491] on div "Pen" at bounding box center [42, 588] width 15 height 8
click at [231, 491] on div "Shapes" at bounding box center [208, 588] width 57 height 20
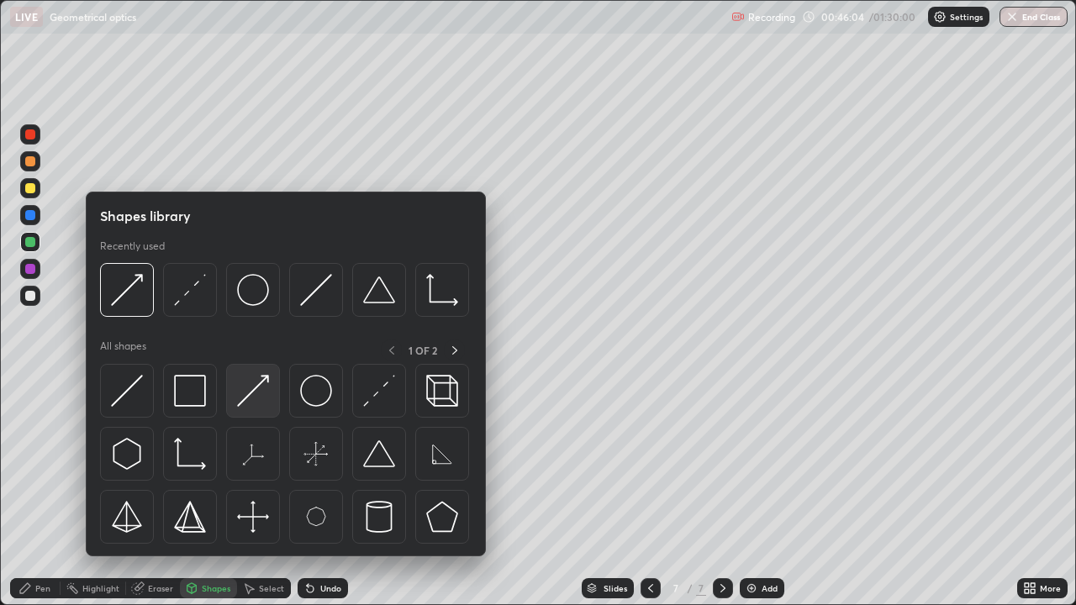
click at [250, 402] on img at bounding box center [253, 391] width 32 height 32
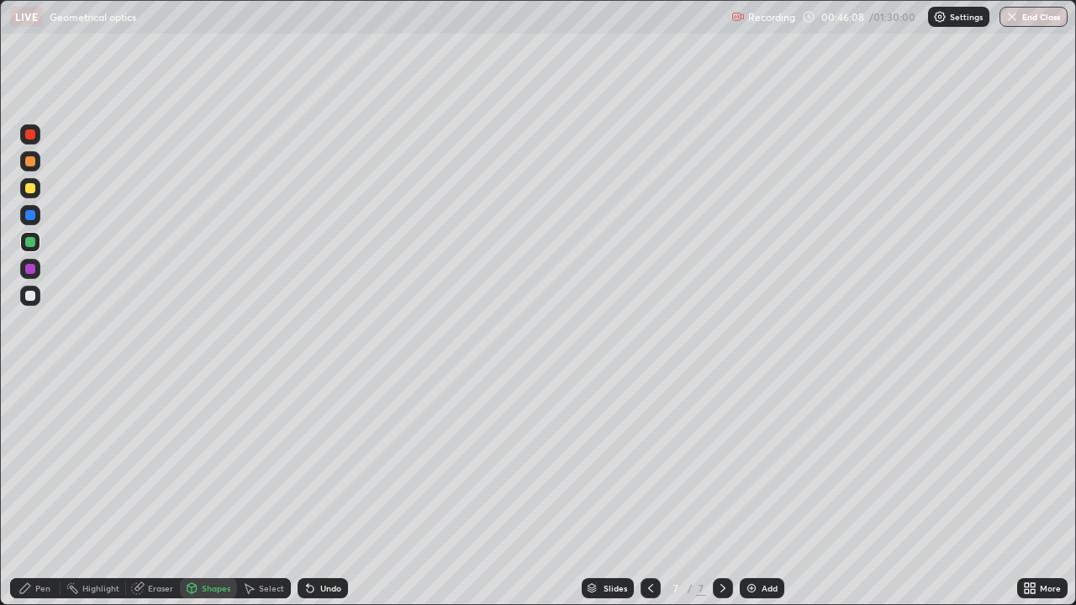
click at [34, 491] on div "Pen" at bounding box center [35, 588] width 50 height 20
click at [37, 271] on div at bounding box center [30, 269] width 20 height 20
click at [40, 217] on div at bounding box center [30, 215] width 20 height 20
click at [766, 491] on div "Add" at bounding box center [769, 588] width 16 height 8
click at [222, 491] on div "Shapes" at bounding box center [216, 588] width 29 height 8
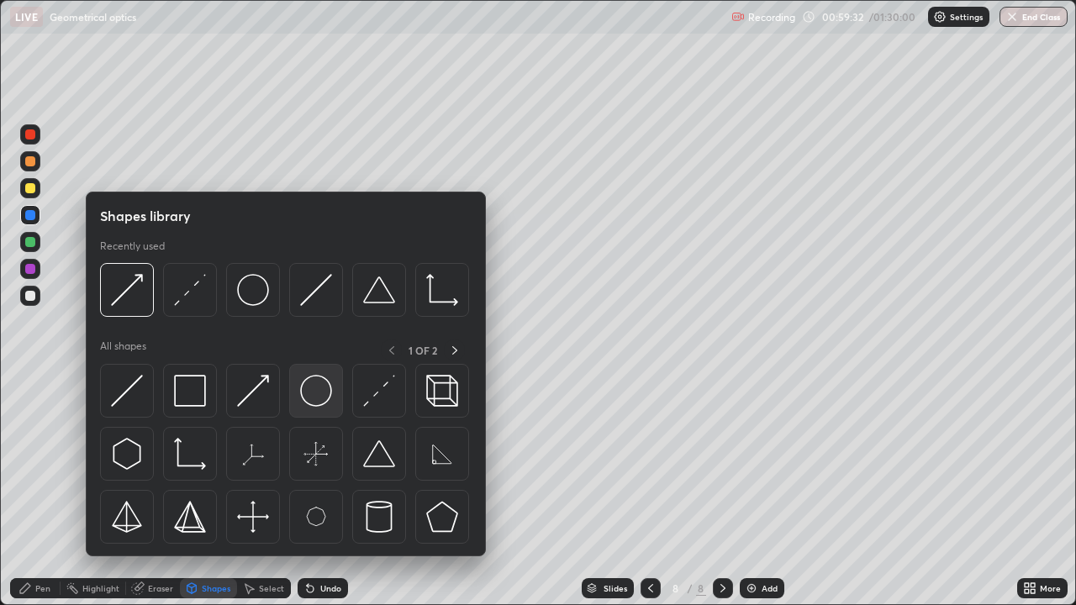
click at [332, 390] on img at bounding box center [316, 391] width 32 height 32
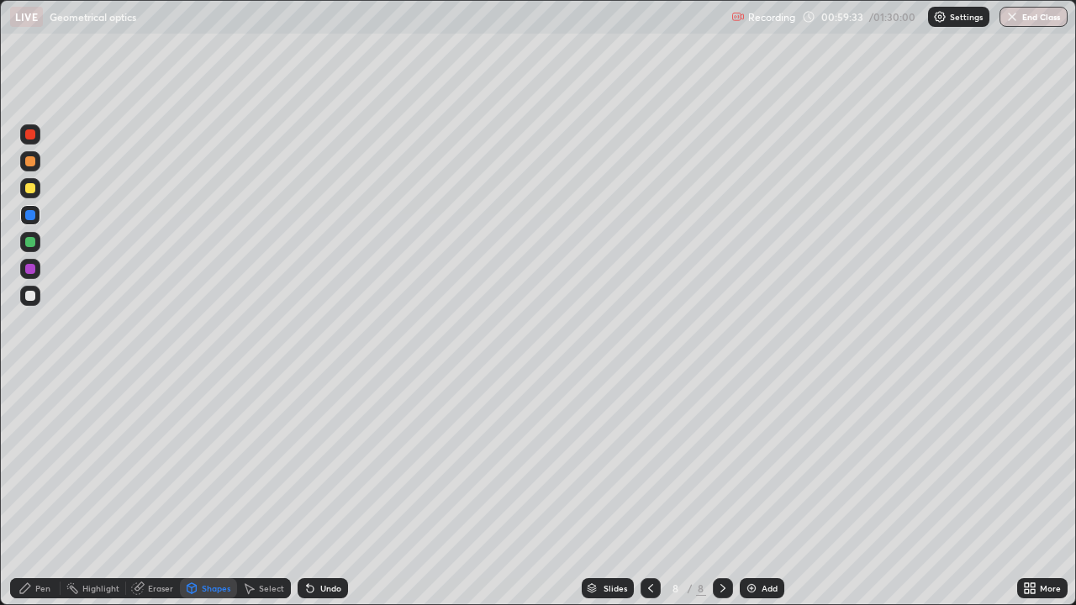
click at [31, 299] on div at bounding box center [30, 296] width 10 height 10
click at [167, 491] on div "Eraser" at bounding box center [160, 588] width 25 height 8
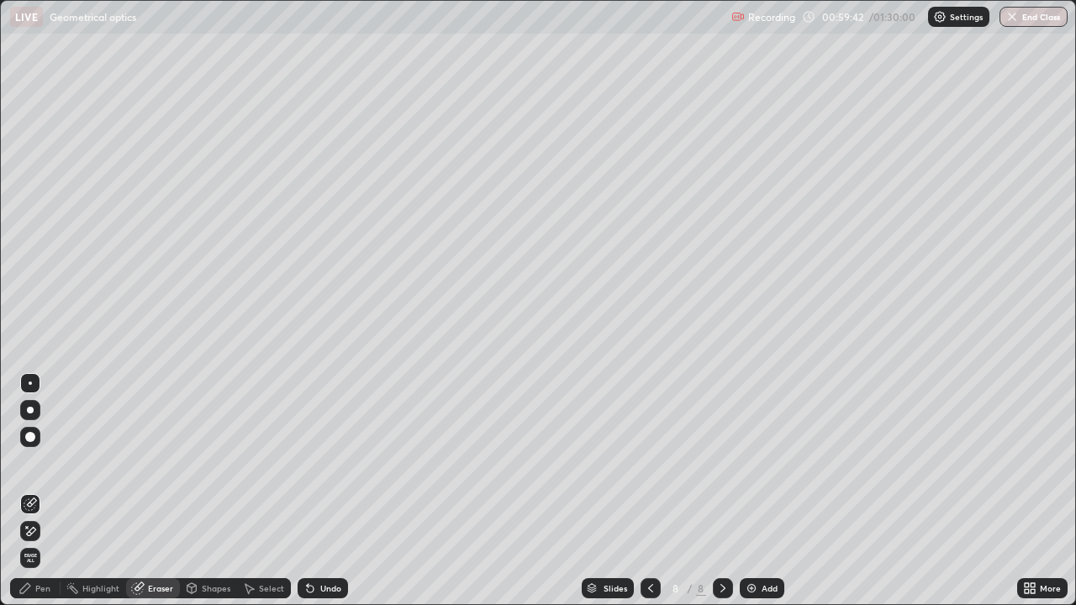
click at [646, 491] on icon at bounding box center [650, 588] width 13 height 13
click at [39, 491] on div "Pen" at bounding box center [35, 588] width 50 height 20
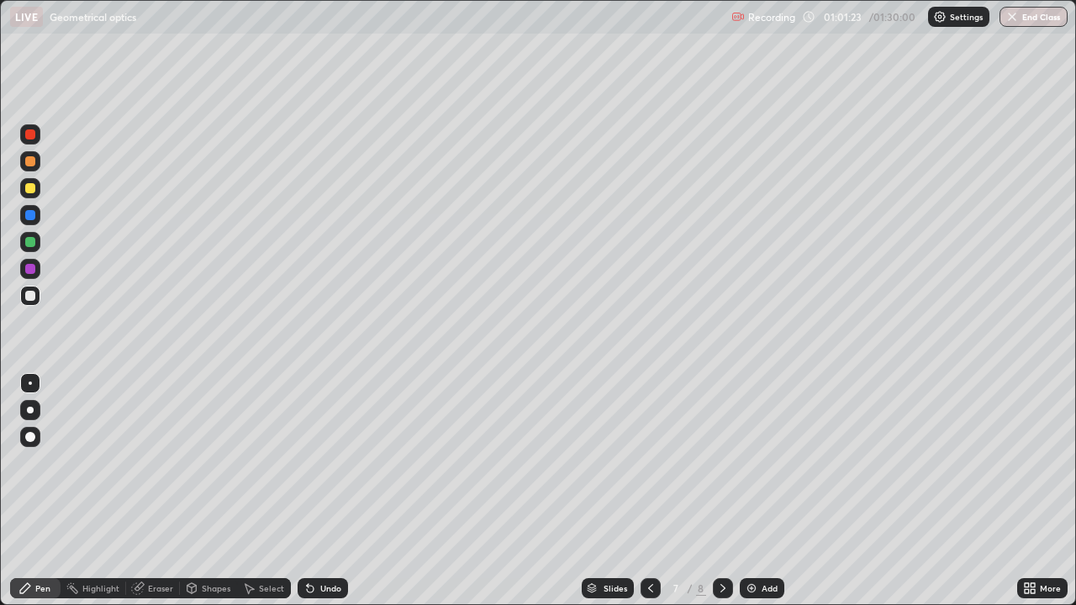
click at [719, 491] on icon at bounding box center [722, 588] width 13 height 13
click at [166, 491] on div "Eraser" at bounding box center [160, 588] width 25 height 8
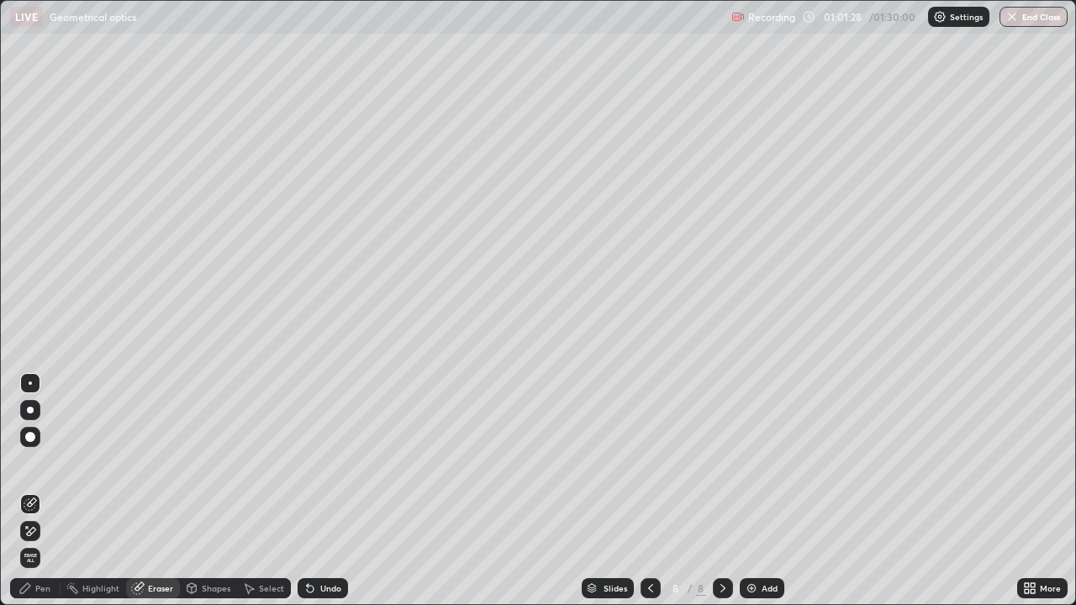
click at [211, 491] on div "Shapes" at bounding box center [216, 588] width 29 height 8
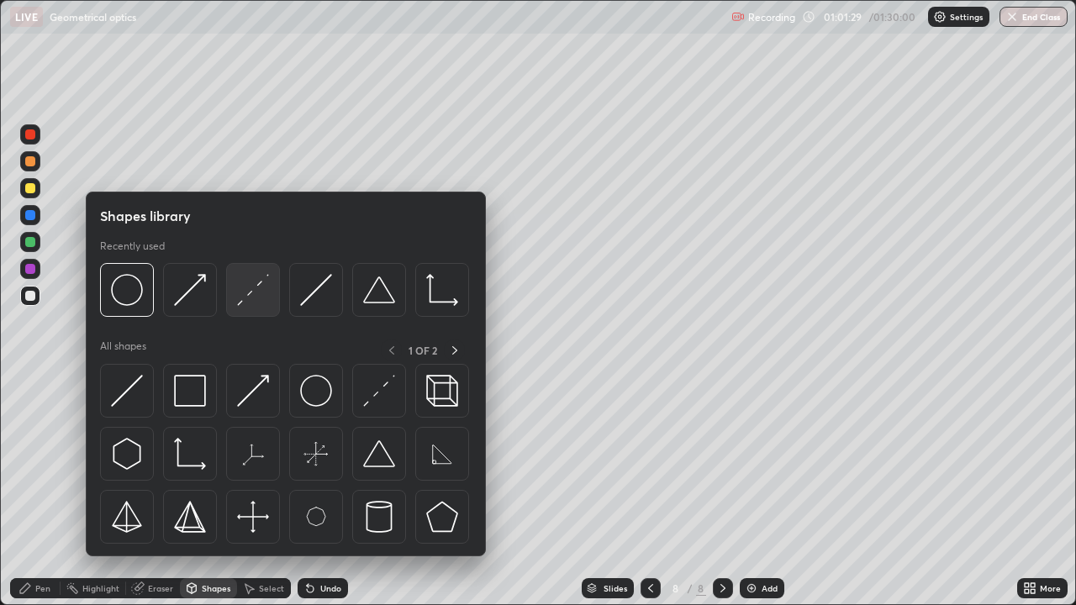
click at [257, 296] on img at bounding box center [253, 290] width 32 height 32
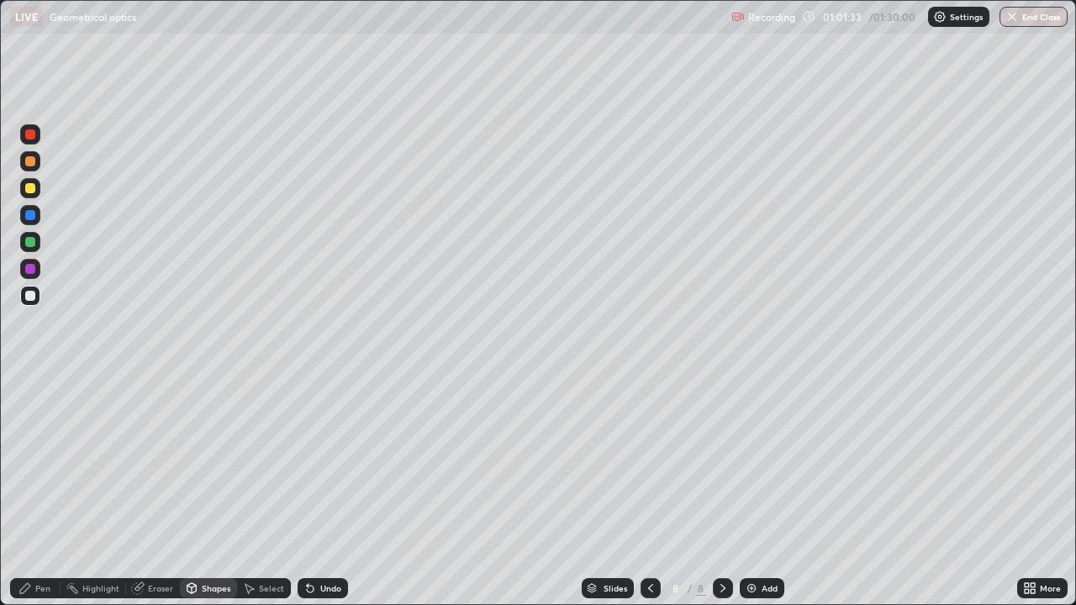
click at [36, 491] on div "Pen" at bounding box center [35, 588] width 50 height 20
click at [31, 242] on div at bounding box center [30, 242] width 10 height 10
click at [207, 491] on div "Shapes" at bounding box center [208, 588] width 57 height 20
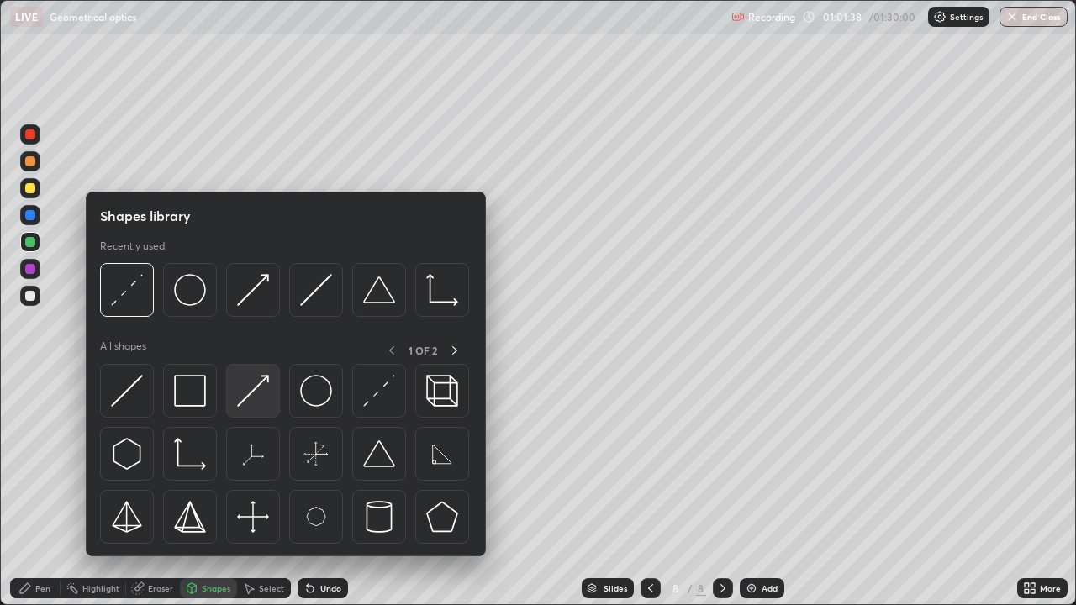
click at [254, 389] on img at bounding box center [253, 391] width 32 height 32
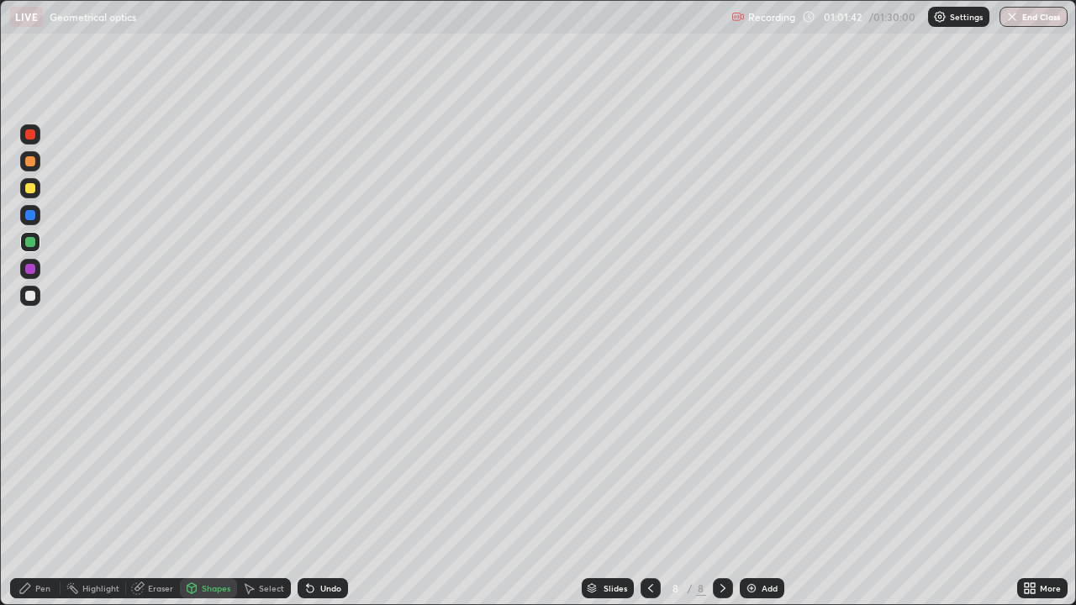
click at [41, 491] on div "Pen" at bounding box center [42, 588] width 15 height 8
click at [335, 491] on div "Undo" at bounding box center [330, 588] width 21 height 8
click at [335, 491] on div "Undo" at bounding box center [323, 588] width 50 height 20
click at [769, 491] on div "Add" at bounding box center [762, 588] width 45 height 20
click at [36, 194] on div at bounding box center [30, 188] width 20 height 20
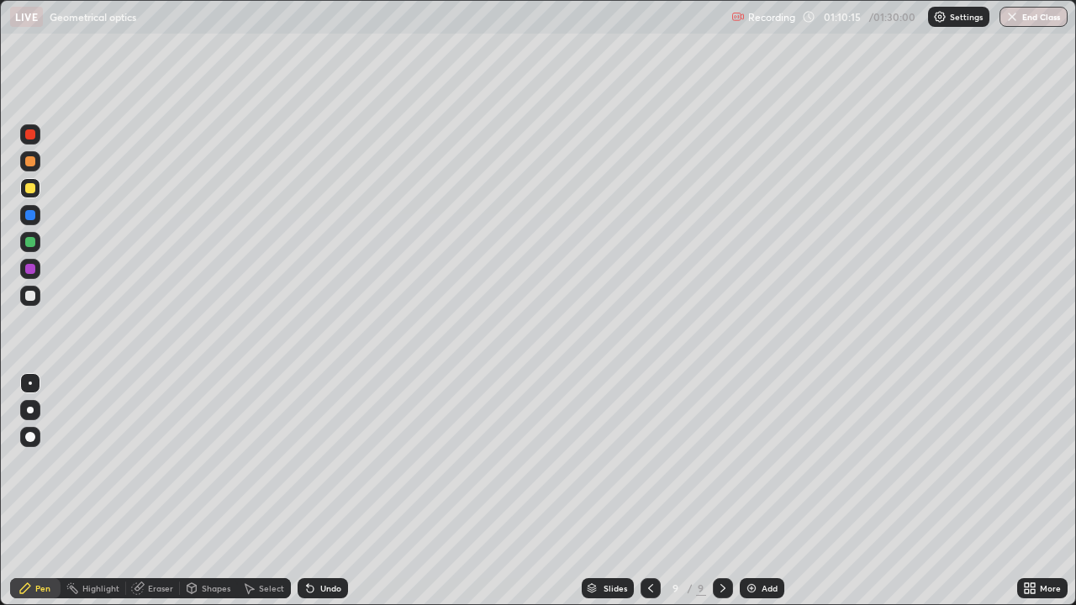
click at [219, 491] on div "Shapes" at bounding box center [208, 588] width 57 height 20
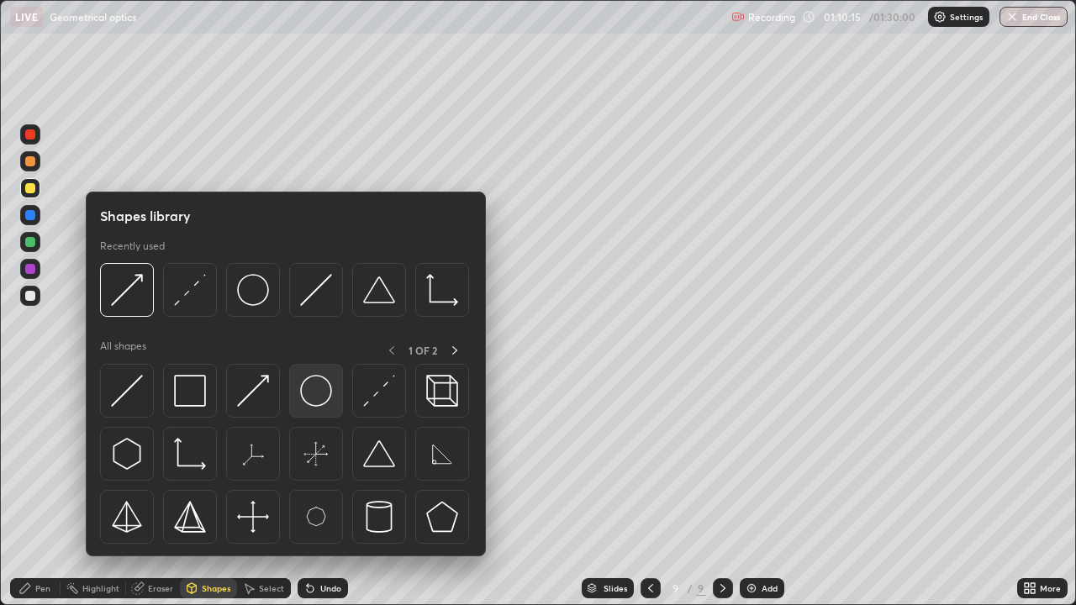
click at [325, 402] on img at bounding box center [316, 391] width 32 height 32
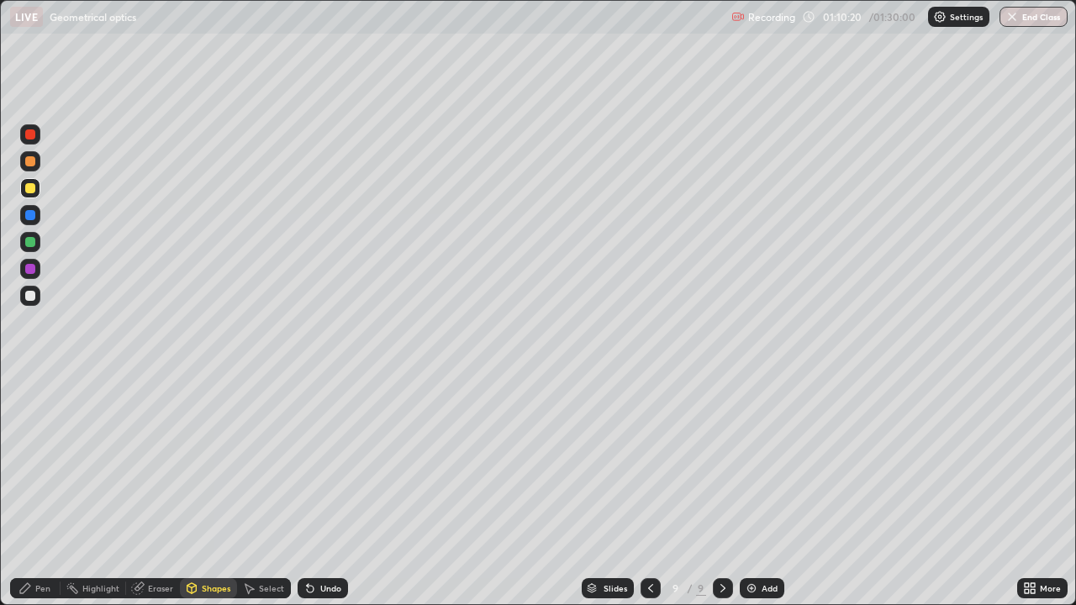
click at [320, 491] on div "Undo" at bounding box center [323, 588] width 50 height 20
click at [213, 491] on div "Shapes" at bounding box center [216, 588] width 29 height 8
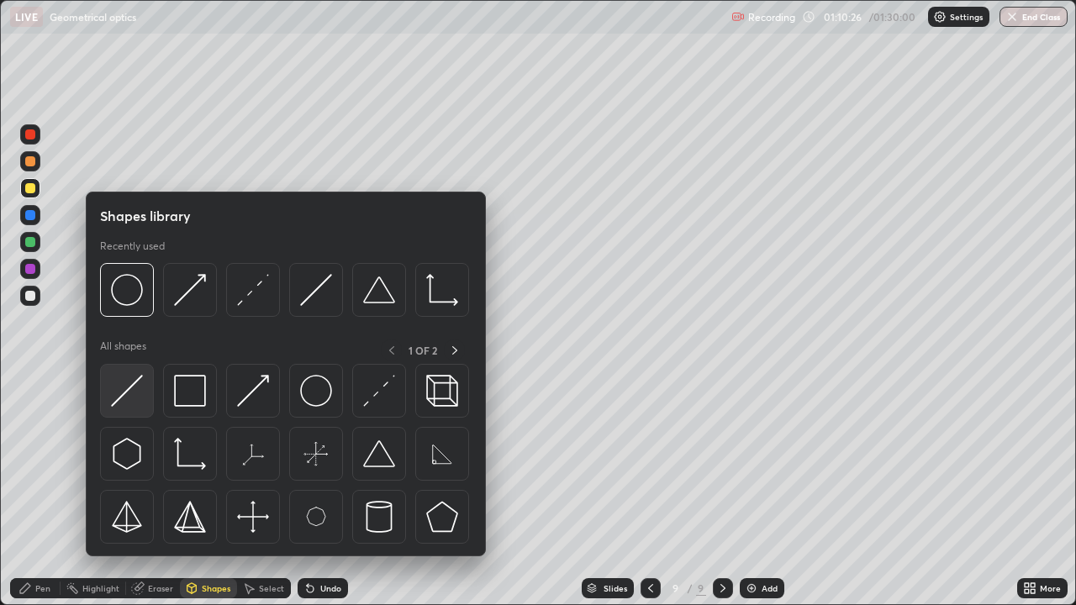
click at [142, 394] on img at bounding box center [127, 391] width 32 height 32
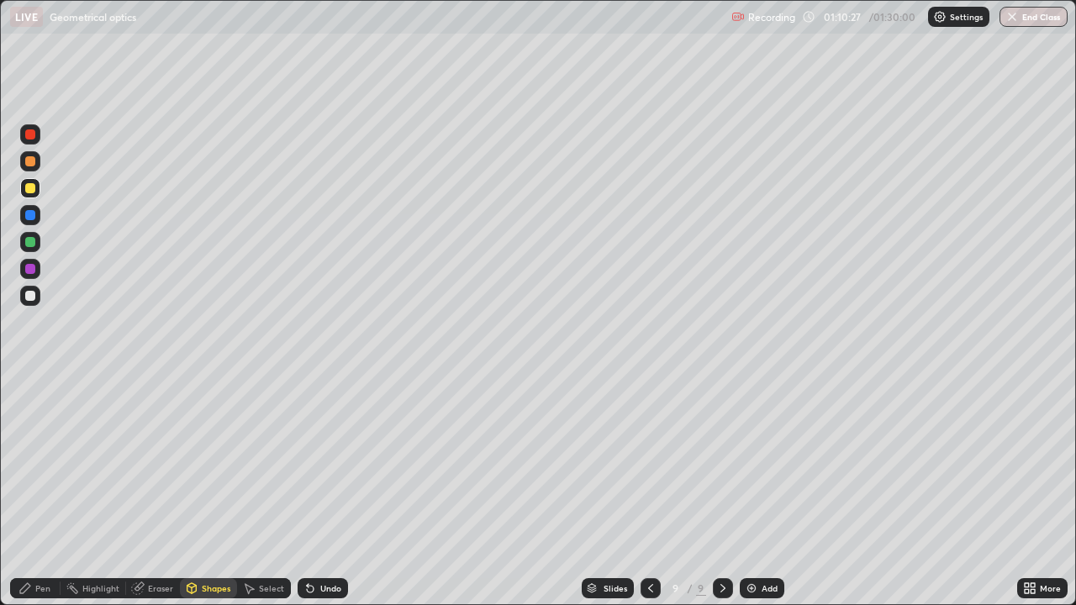
click at [29, 300] on div at bounding box center [30, 296] width 10 height 10
click at [159, 491] on div "Eraser" at bounding box center [160, 588] width 25 height 8
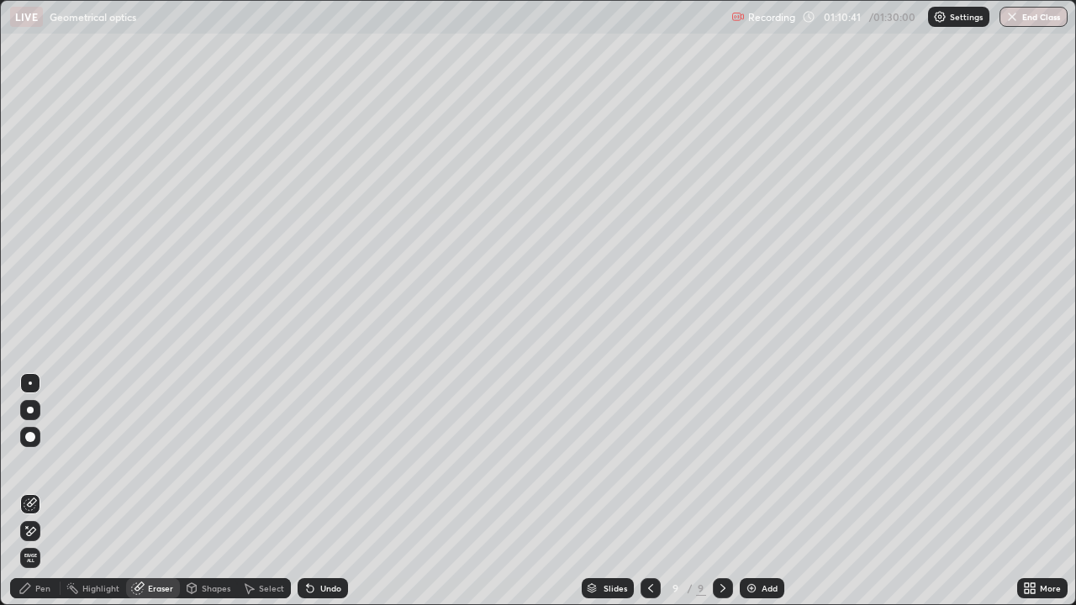
click at [647, 491] on icon at bounding box center [650, 588] width 13 height 13
click at [720, 491] on icon at bounding box center [722, 588] width 5 height 8
click at [160, 491] on div "Eraser" at bounding box center [160, 588] width 25 height 8
click at [210, 491] on div "Shapes" at bounding box center [216, 588] width 29 height 8
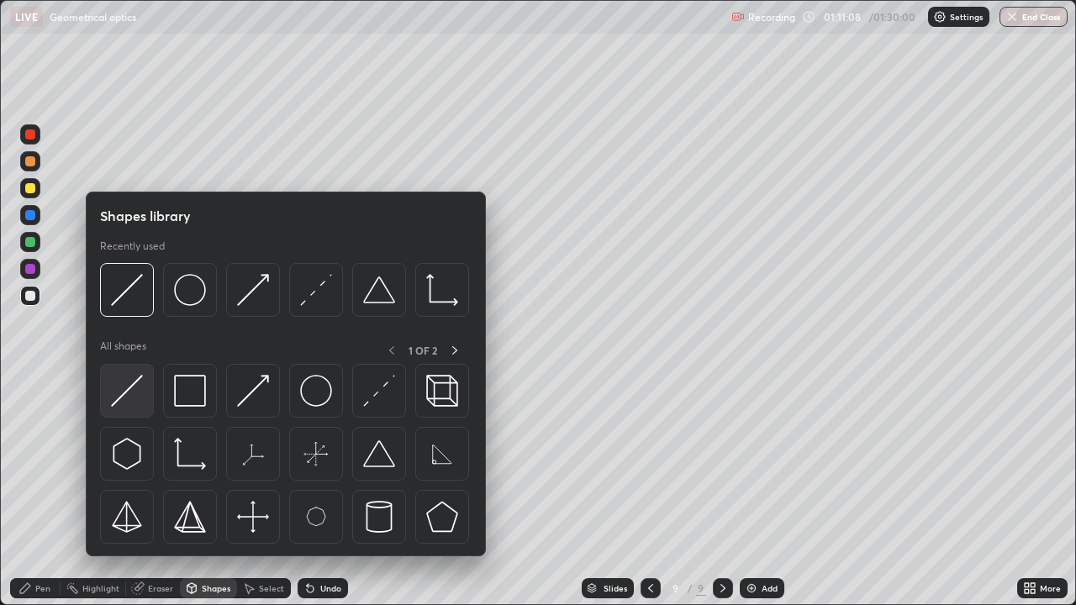
click at [147, 405] on div at bounding box center [127, 391] width 54 height 54
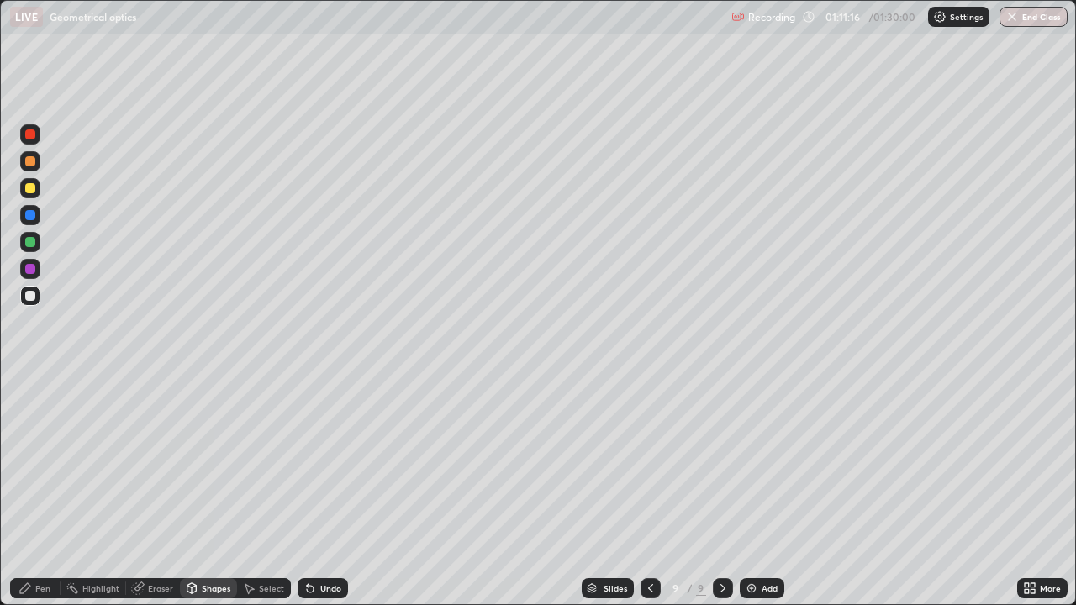
click at [41, 491] on div "Pen" at bounding box center [42, 588] width 15 height 8
click at [218, 491] on div "Shapes" at bounding box center [216, 588] width 29 height 8
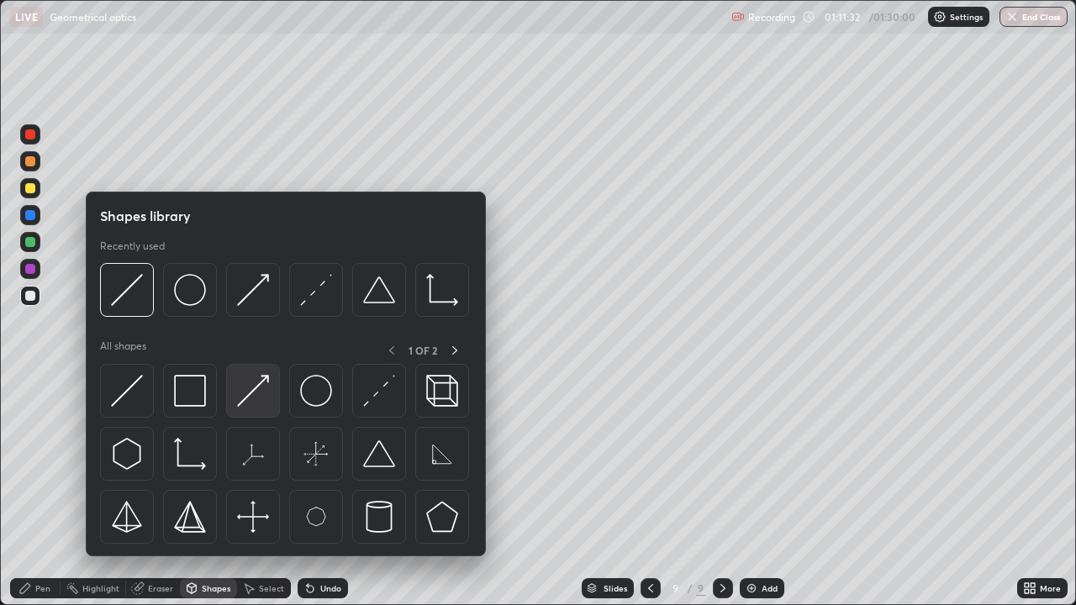
click at [260, 395] on img at bounding box center [253, 391] width 32 height 32
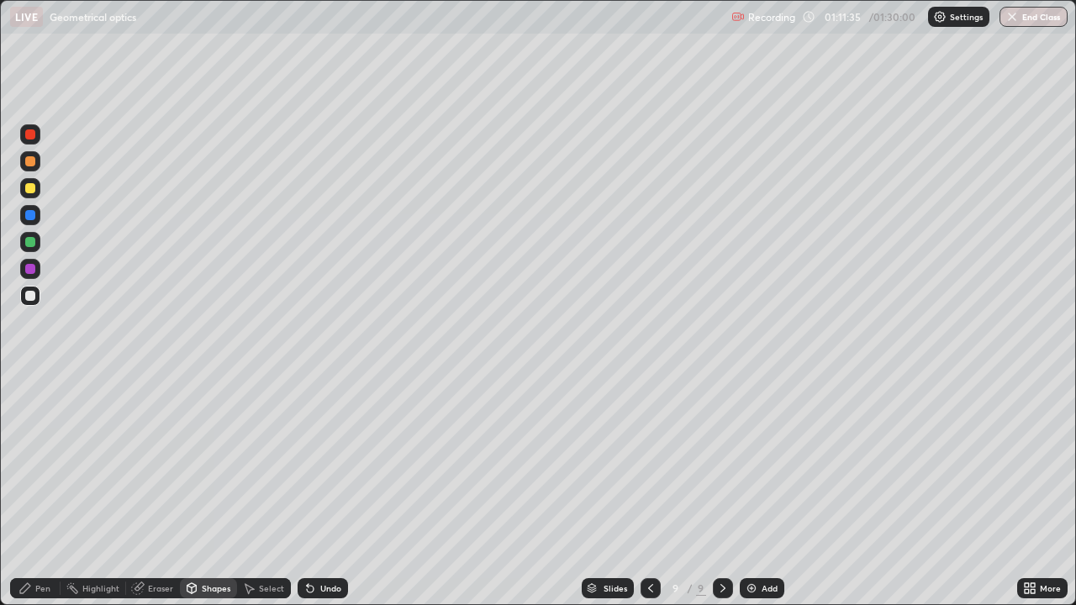
click at [32, 491] on div "Pen" at bounding box center [35, 588] width 50 height 20
click at [39, 268] on div at bounding box center [30, 269] width 20 height 20
click at [334, 491] on div "Undo" at bounding box center [330, 588] width 21 height 8
click at [333, 491] on div "Undo" at bounding box center [323, 588] width 50 height 20
click at [328, 491] on div "Undo" at bounding box center [323, 588] width 50 height 20
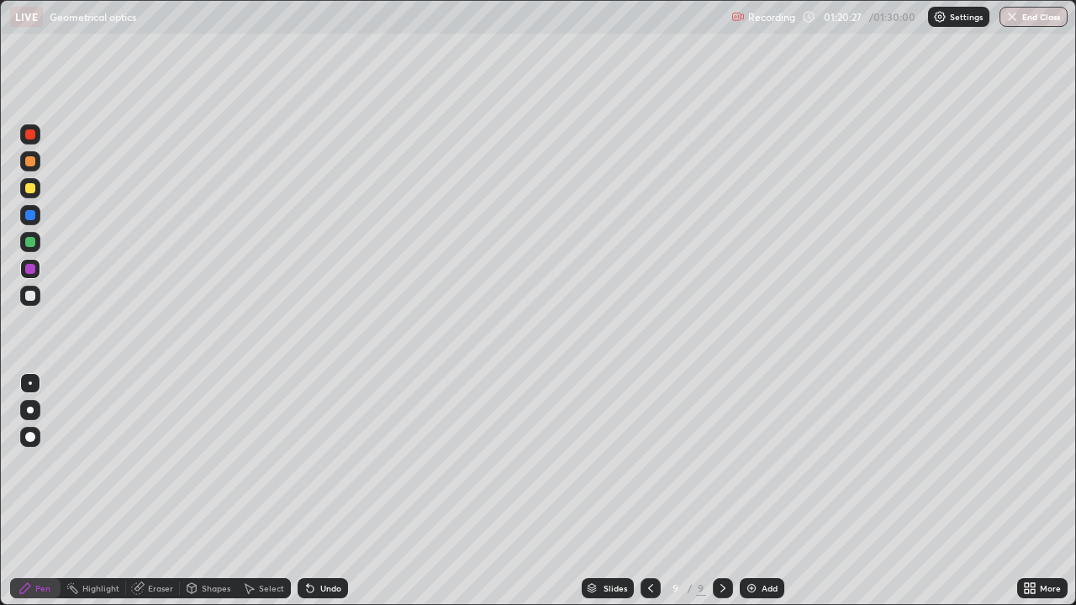
click at [327, 491] on div "Undo" at bounding box center [323, 588] width 50 height 20
click at [330, 491] on div "Undo" at bounding box center [323, 588] width 50 height 20
click at [338, 491] on div "Undo" at bounding box center [323, 588] width 50 height 20
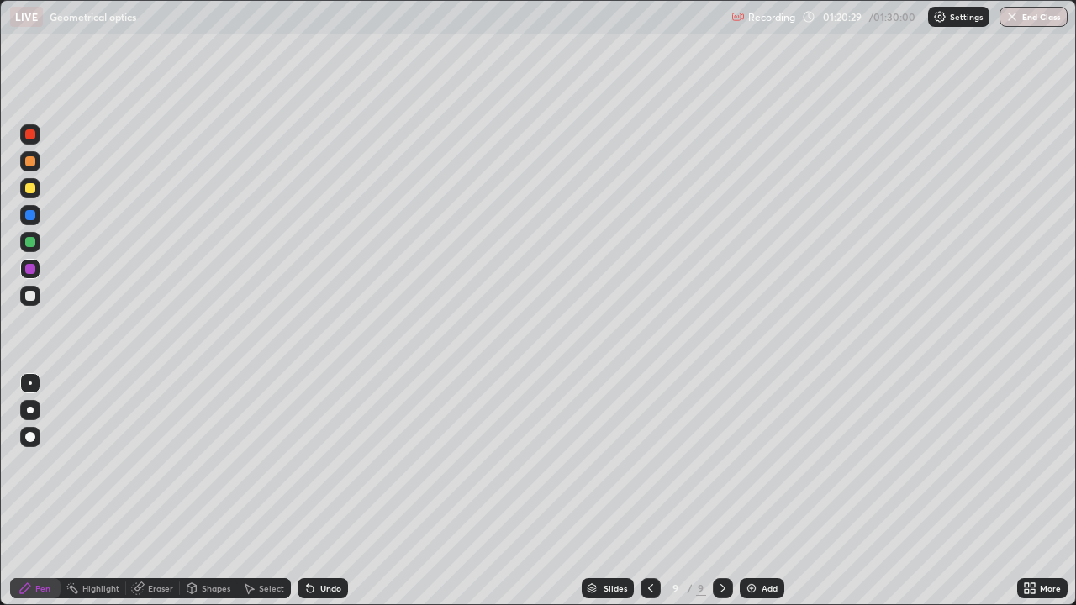
click at [338, 491] on div "Undo" at bounding box center [330, 588] width 21 height 8
click at [213, 491] on div "Shapes" at bounding box center [216, 588] width 29 height 8
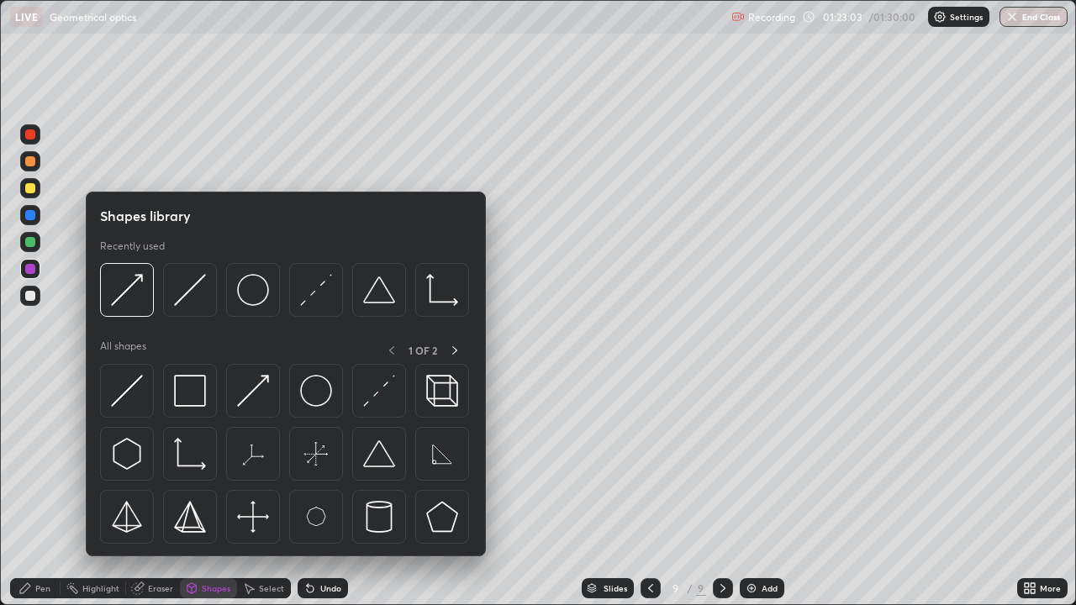
click at [158, 491] on div "Eraser" at bounding box center [160, 588] width 25 height 8
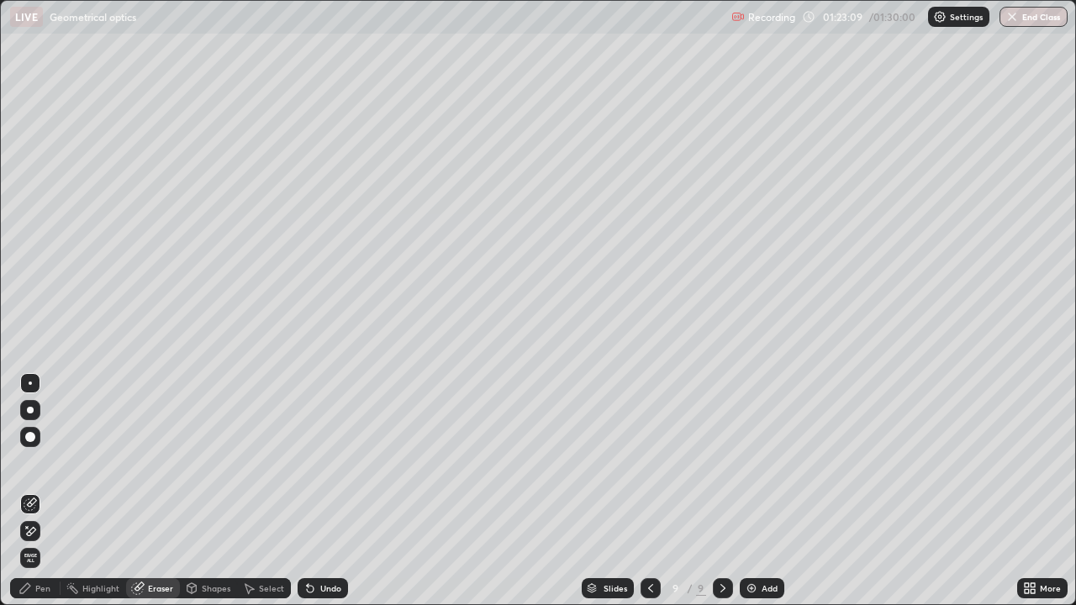
click at [46, 491] on div "Pen" at bounding box center [35, 588] width 50 height 20
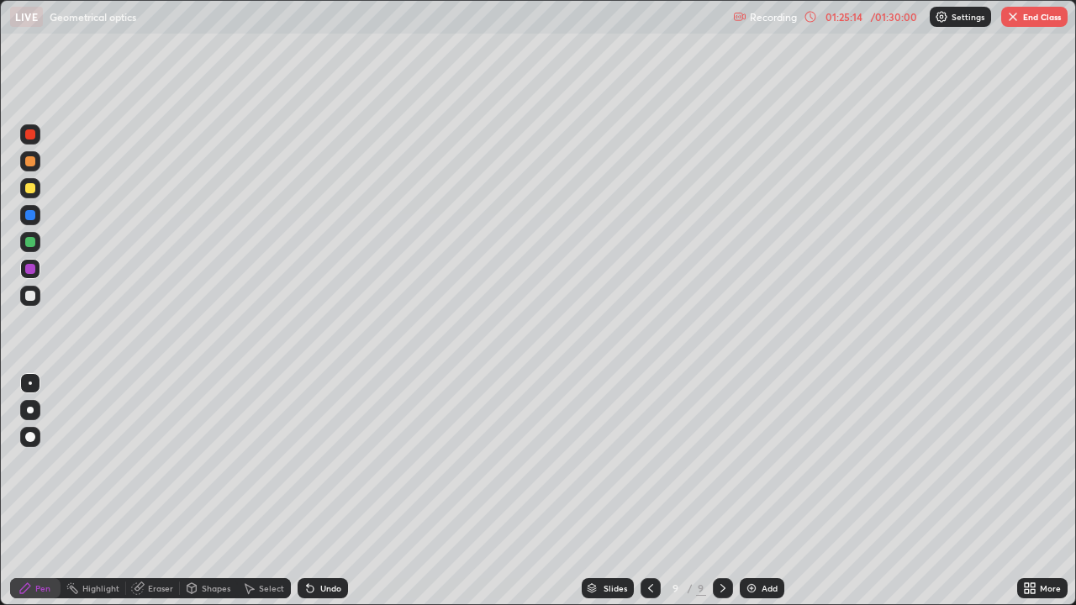
click at [1021, 23] on button "End Class" at bounding box center [1034, 17] width 66 height 20
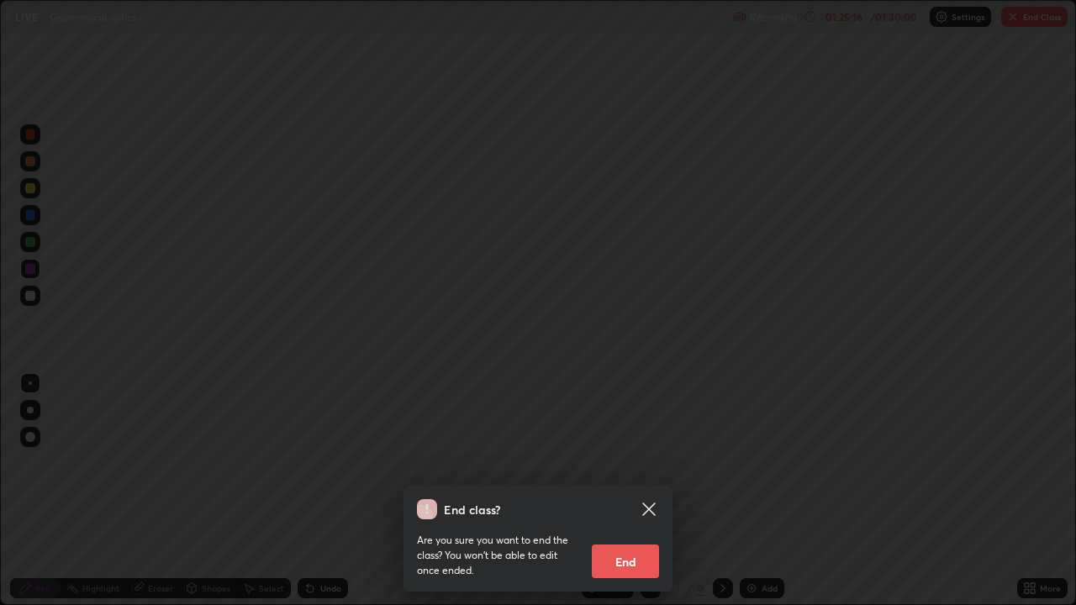
click at [622, 491] on button "End" at bounding box center [625, 562] width 67 height 34
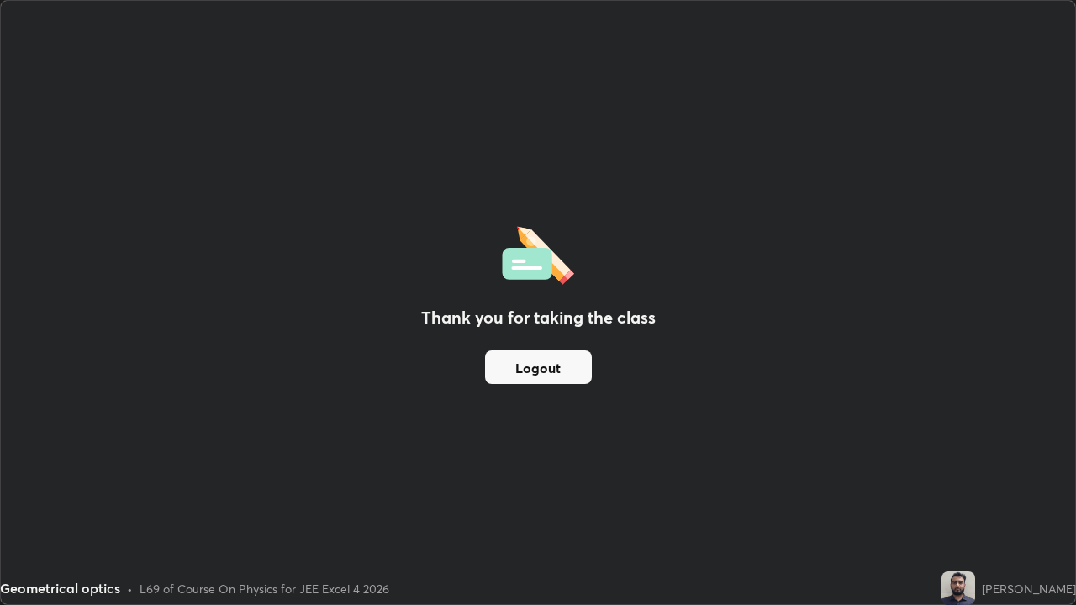
click at [549, 375] on button "Logout" at bounding box center [538, 367] width 107 height 34
